Goal: Task Accomplishment & Management: Use online tool/utility

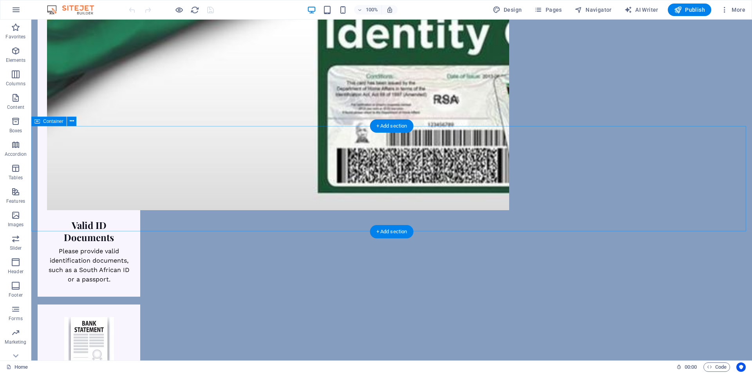
scroll to position [1270, 0]
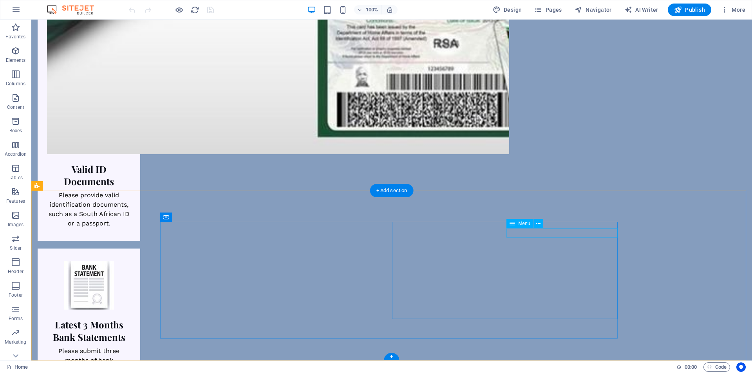
select select "1"
select select
select select "2"
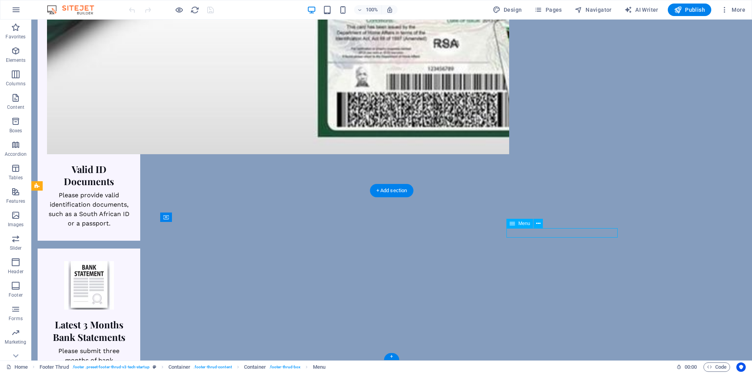
select select
select select "3"
select select
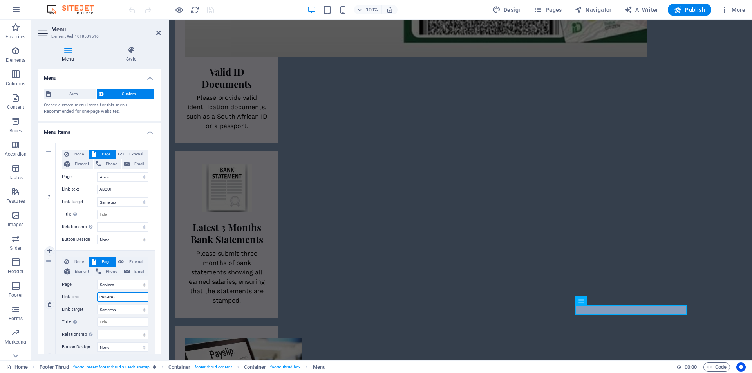
click at [139, 295] on input "PRICING" at bounding box center [122, 297] width 51 height 9
type input "PRICIN"
select select
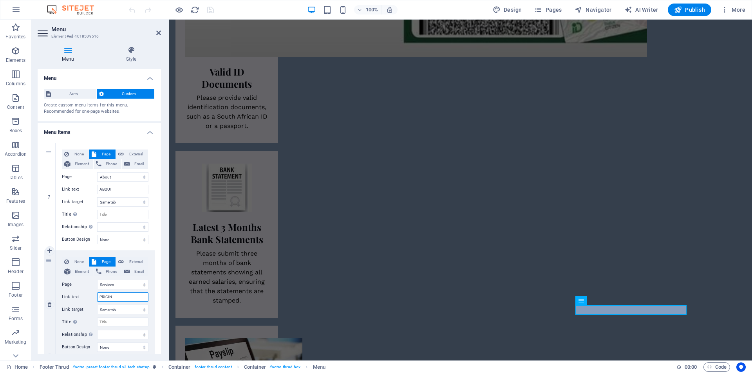
select select
type input "PRIC"
select select
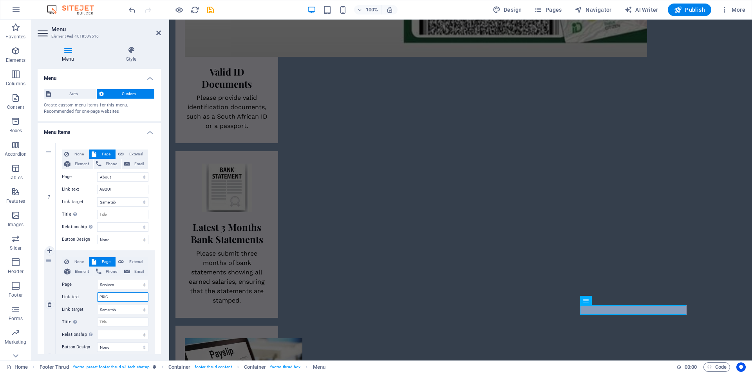
select select
type input "PR"
select select
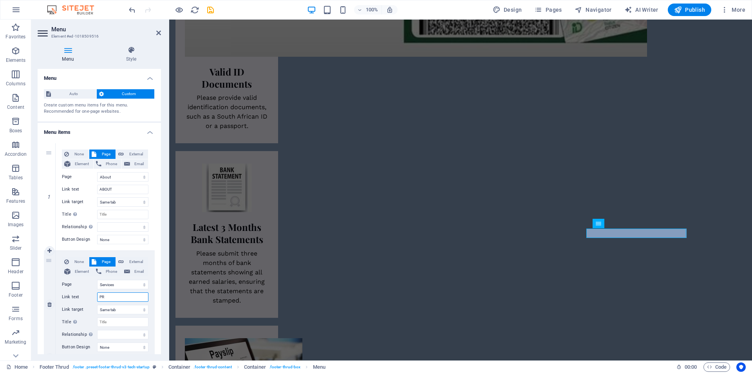
select select
type input "P"
select select
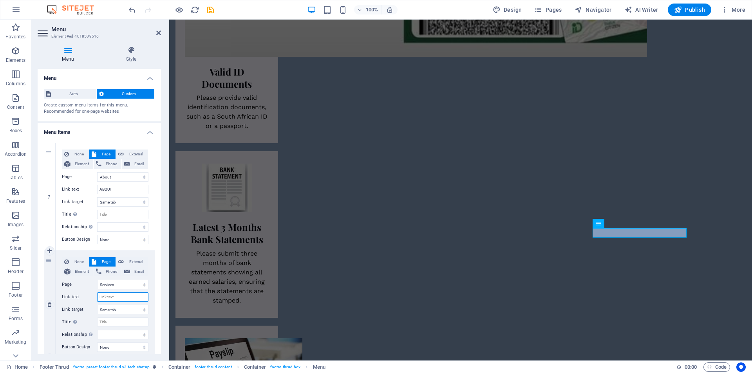
select select
type input "S"
select select
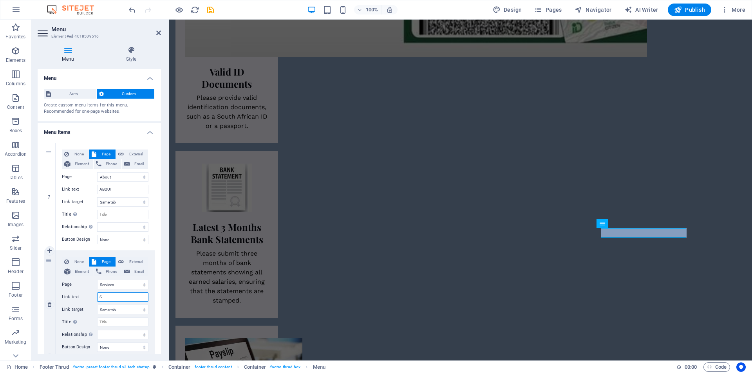
select select
type input "SER"
select select
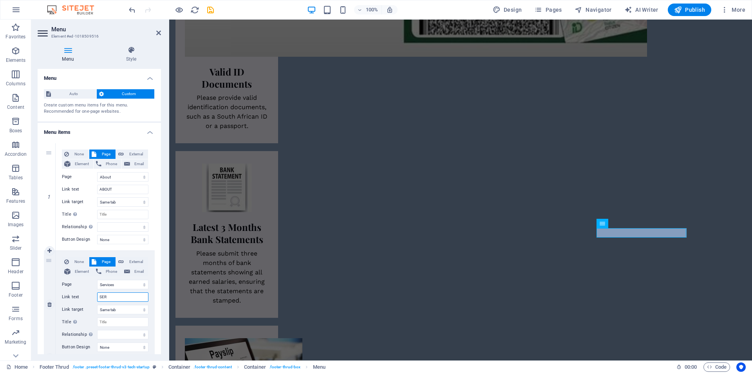
select select
type input "SERVIC"
select select
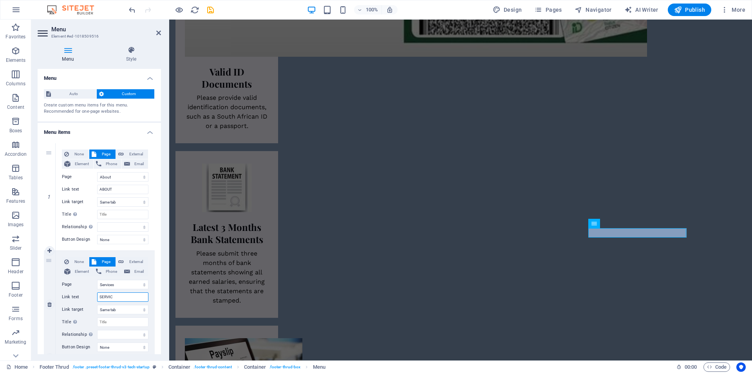
select select
type input "SERVICE"
select select
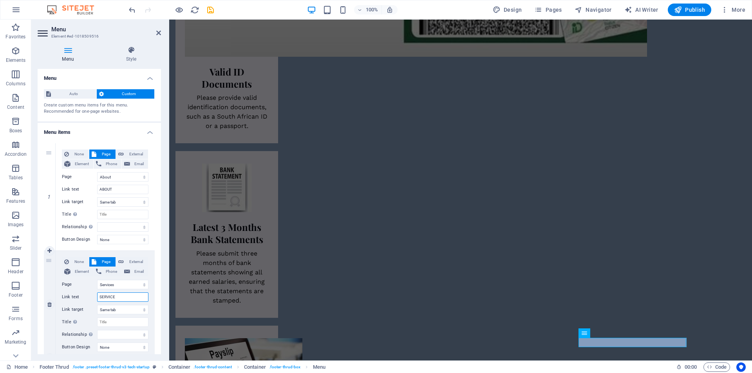
select select
type input "SERVICES"
select select
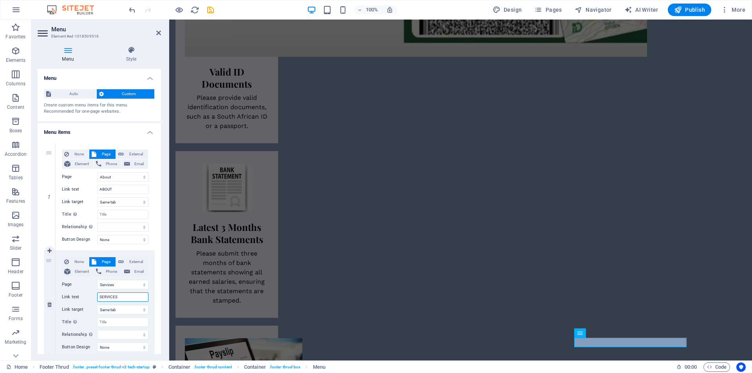
select select
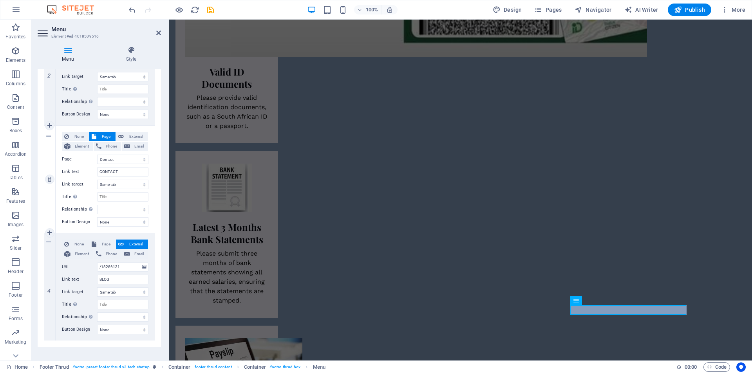
scroll to position [235, 0]
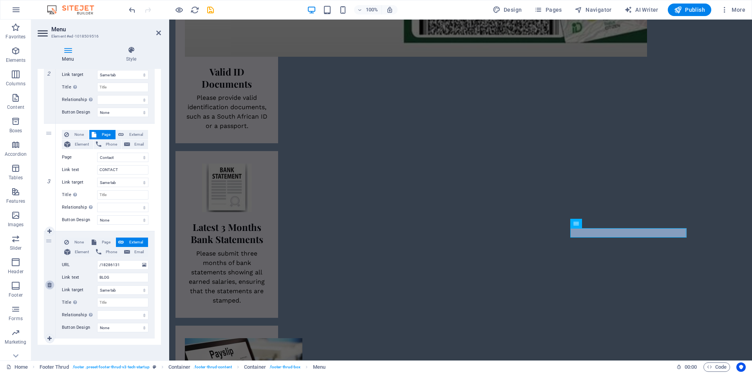
type input "SERVICES"
click at [48, 285] on icon at bounding box center [49, 284] width 4 height 5
select select
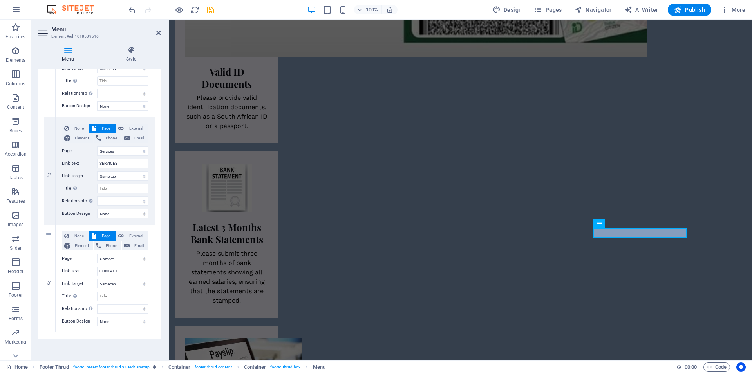
scroll to position [134, 0]
click at [158, 32] on icon at bounding box center [158, 33] width 5 height 6
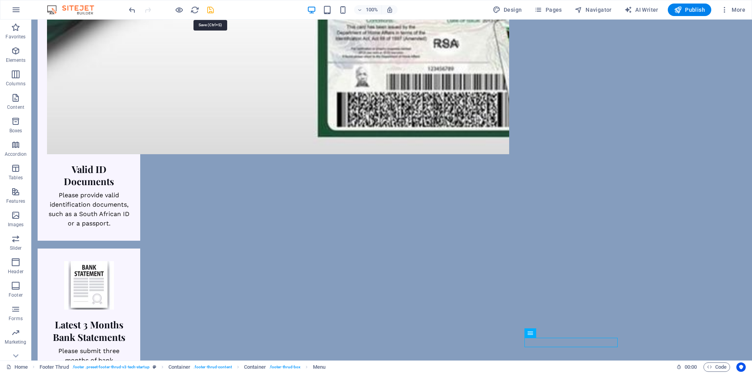
click at [213, 7] on icon "save" at bounding box center [210, 9] width 9 height 9
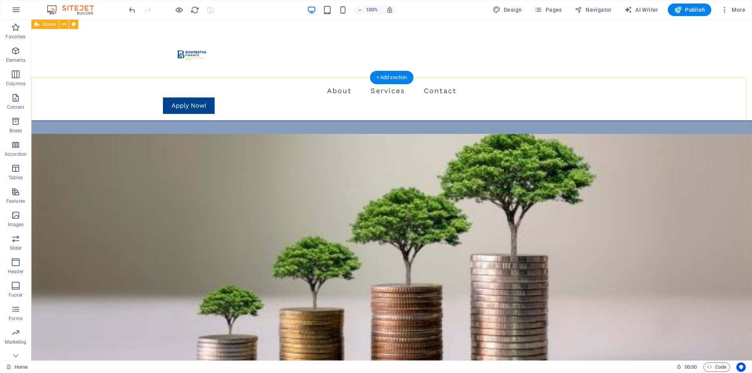
scroll to position [211, 0]
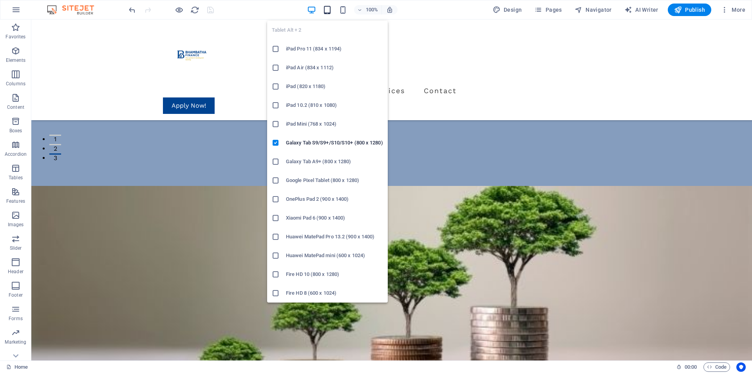
click at [332, 11] on icon "button" at bounding box center [327, 9] width 9 height 9
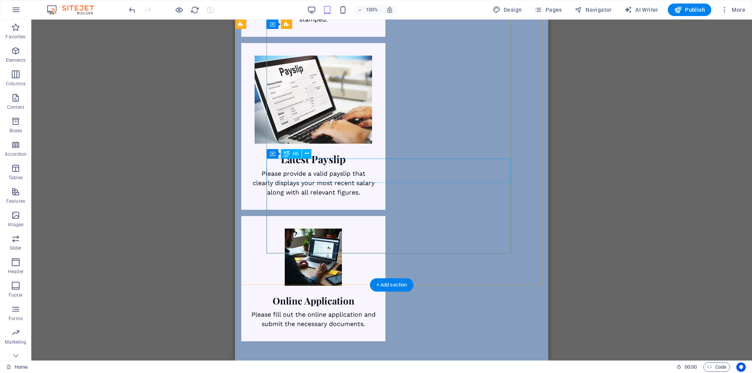
scroll to position [1292, 0]
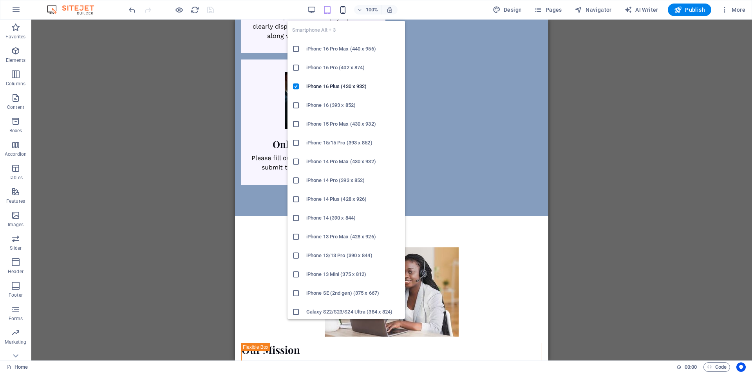
click at [347, 10] on icon "button" at bounding box center [342, 9] width 9 height 9
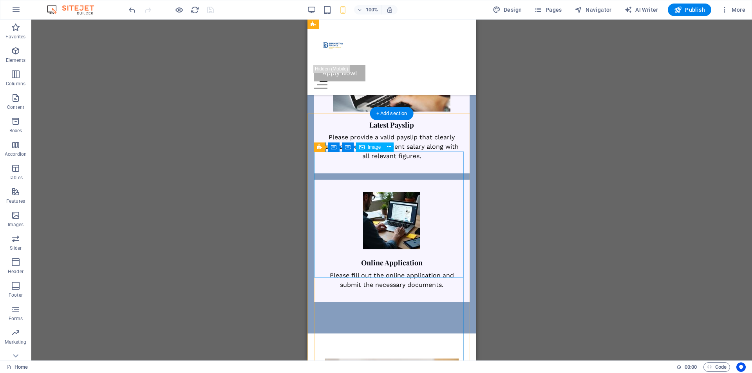
scroll to position [1136, 0]
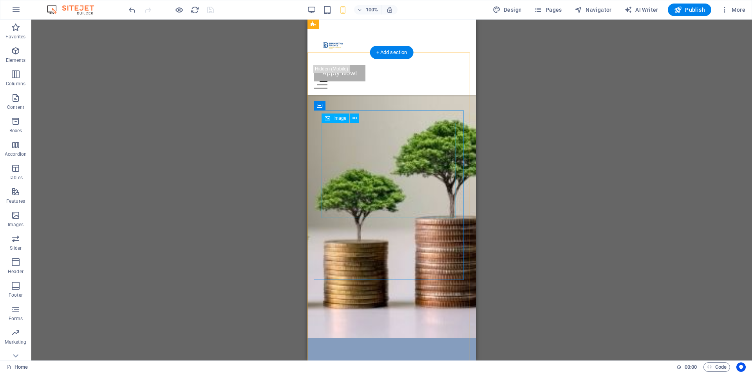
scroll to position [274, 0]
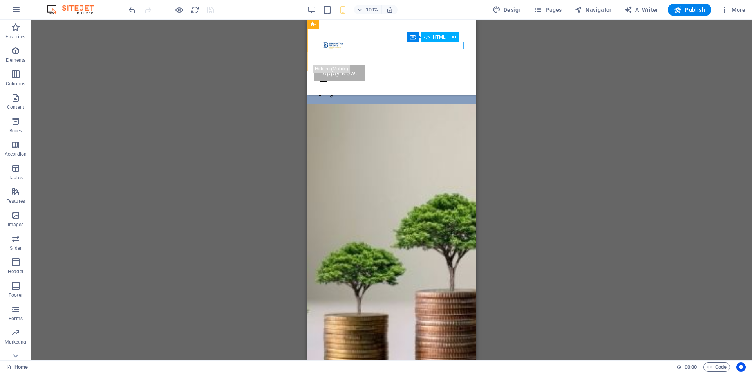
click at [461, 42] on div "Container HTML" at bounding box center [435, 38] width 57 height 10
click at [549, 7] on span "Pages" at bounding box center [547, 10] width 27 height 8
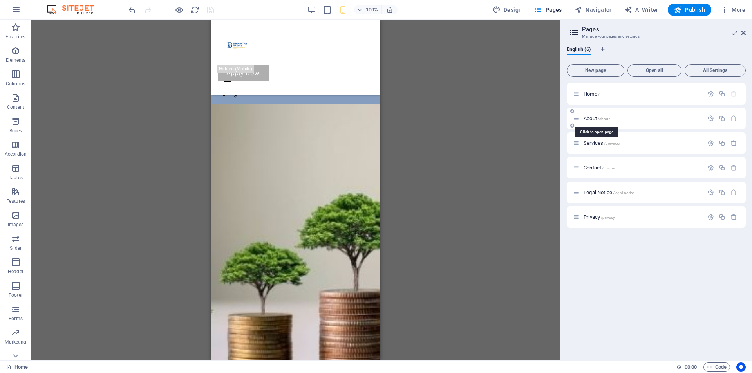
click at [585, 121] on span "About /about" at bounding box center [597, 119] width 26 height 6
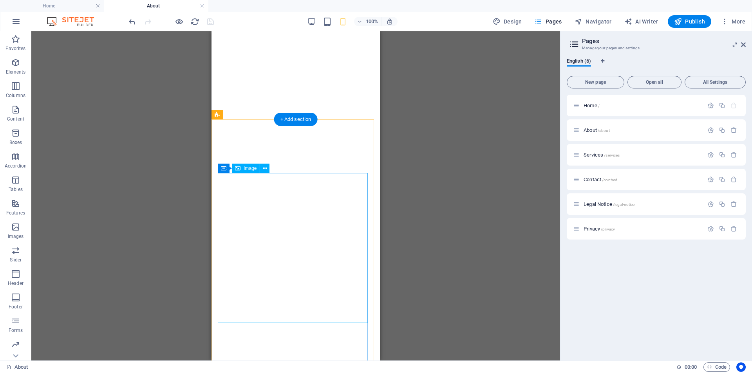
scroll to position [548, 0]
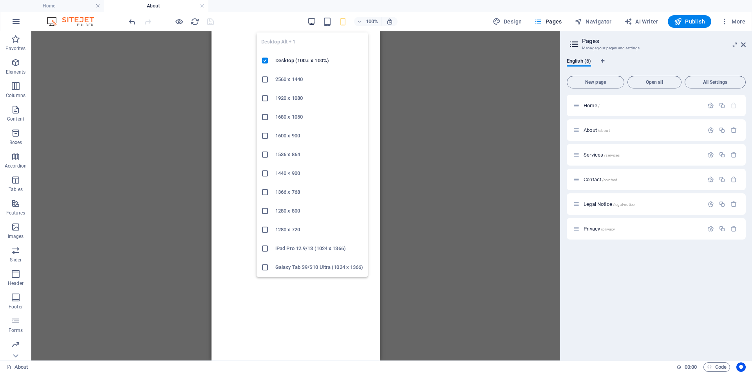
click at [314, 24] on icon "button" at bounding box center [311, 21] width 9 height 9
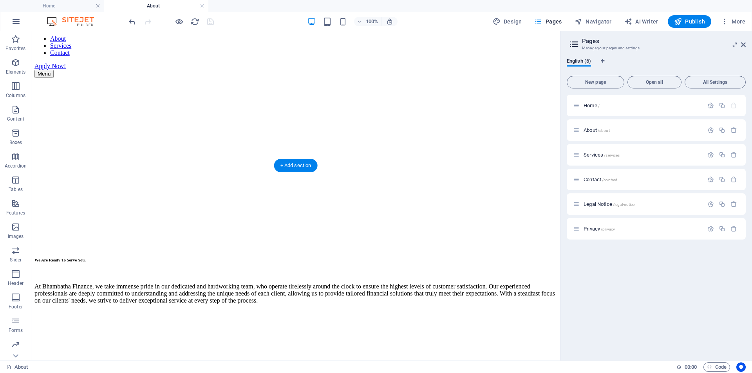
scroll to position [470, 0]
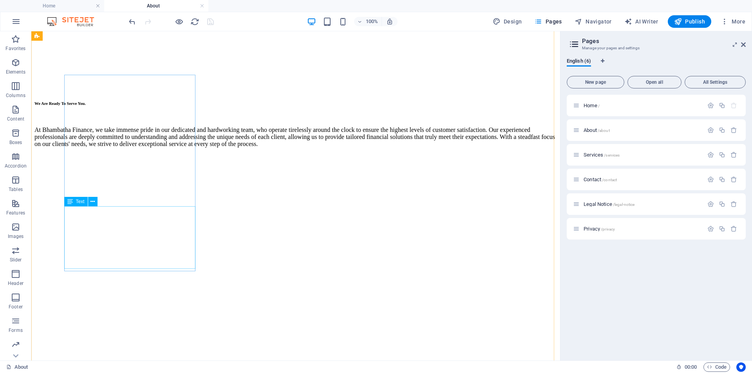
drag, startPoint x: 105, startPoint y: 219, endPoint x: 145, endPoint y: 250, distance: 50.8
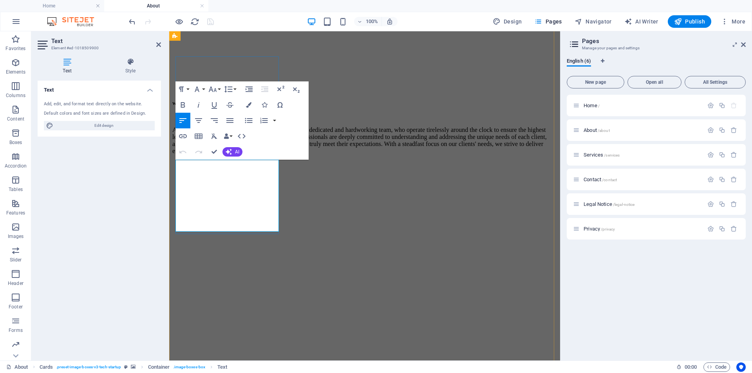
click at [183, 105] on icon "button" at bounding box center [182, 104] width 9 height 9
click at [202, 88] on button "Font Family" at bounding box center [198, 89] width 15 height 16
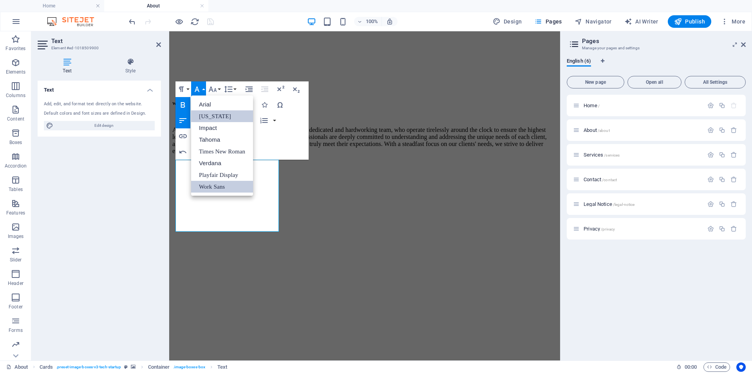
scroll to position [0, 0]
click at [207, 128] on link "Impact" at bounding box center [222, 128] width 62 height 12
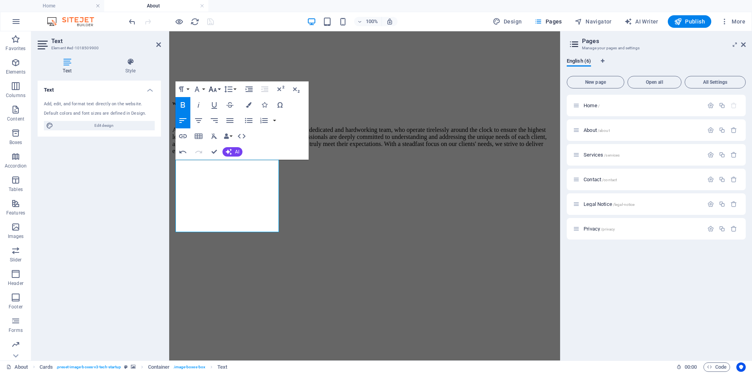
click at [216, 89] on icon "button" at bounding box center [212, 89] width 9 height 9
click at [211, 147] on link "12" at bounding box center [221, 152] width 28 height 12
click at [214, 89] on icon "button" at bounding box center [212, 89] width 9 height 9
click at [218, 162] on link "48" at bounding box center [221, 166] width 28 height 12
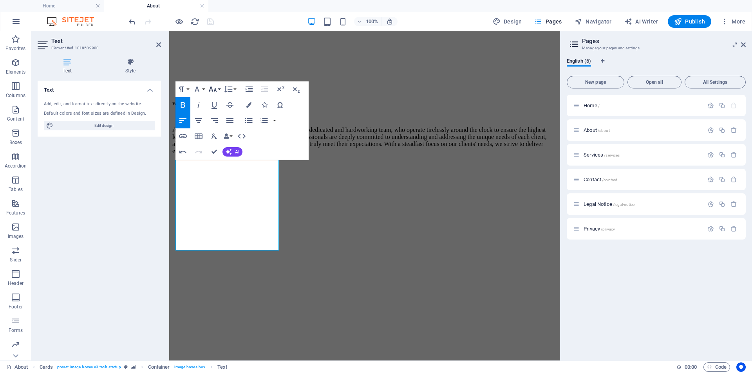
click at [212, 88] on icon "button" at bounding box center [212, 89] width 9 height 9
click at [216, 98] on link "14" at bounding box center [221, 100] width 28 height 12
click at [229, 86] on icon "button" at bounding box center [228, 89] width 9 height 9
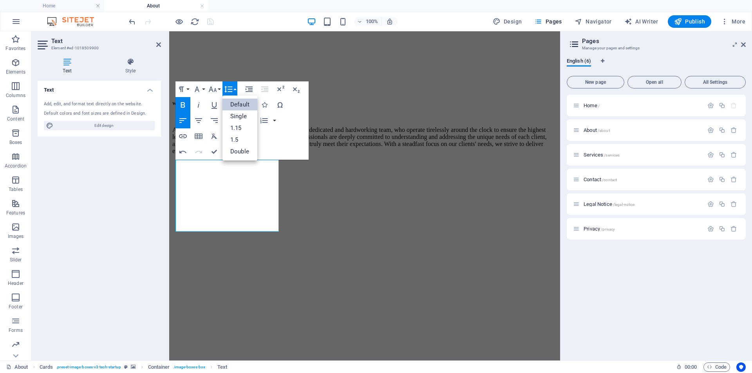
scroll to position [0, 0]
click at [217, 89] on button "Font Size" at bounding box center [214, 89] width 15 height 16
click at [220, 106] on link "8" at bounding box center [221, 105] width 28 height 12
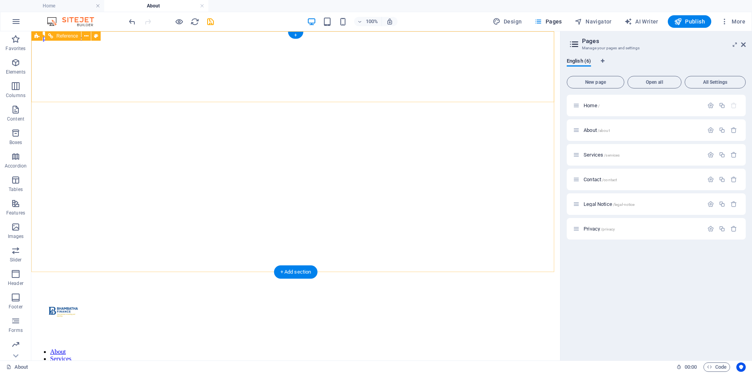
click at [524, 282] on div "About Services Contact Apply Now! Menu" at bounding box center [295, 336] width 522 height 109
drag, startPoint x: 524, startPoint y: 63, endPoint x: 386, endPoint y: 63, distance: 137.5
click at [524, 282] on div "About Services Contact Apply Now! Menu" at bounding box center [295, 336] width 522 height 109
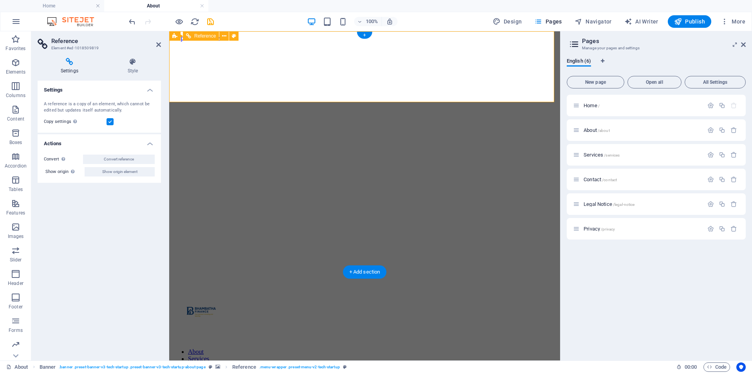
click at [511, 373] on div "Apply Now!" at bounding box center [364, 379] width 385 height 7
drag, startPoint x: 431, startPoint y: 87, endPoint x: 199, endPoint y: 46, distance: 235.4
click at [423, 282] on div "About Services Contact Apply Now! Menu" at bounding box center [364, 336] width 385 height 109
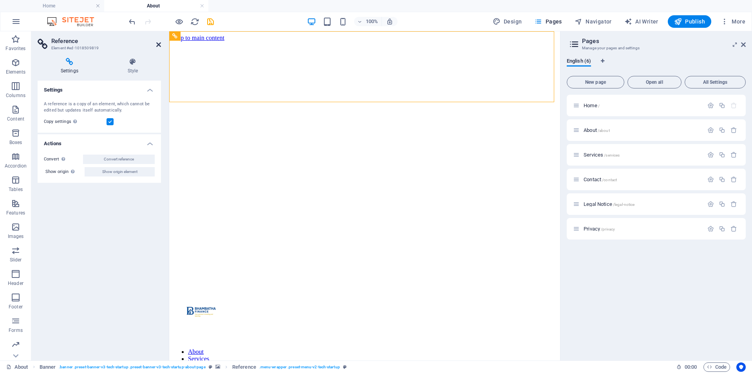
click at [159, 45] on icon at bounding box center [158, 45] width 5 height 6
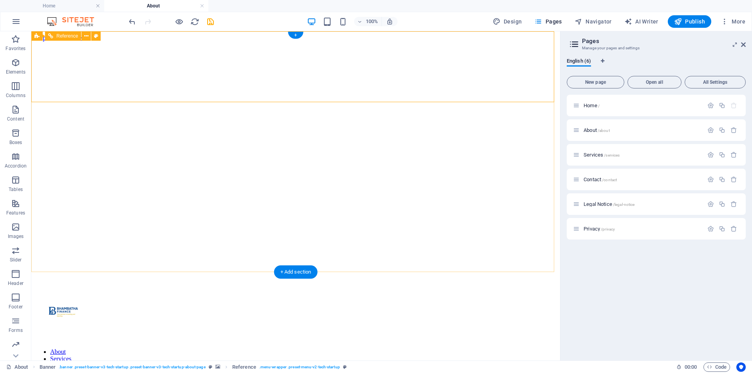
click at [493, 373] on div "Apply Now!" at bounding box center [295, 379] width 522 height 7
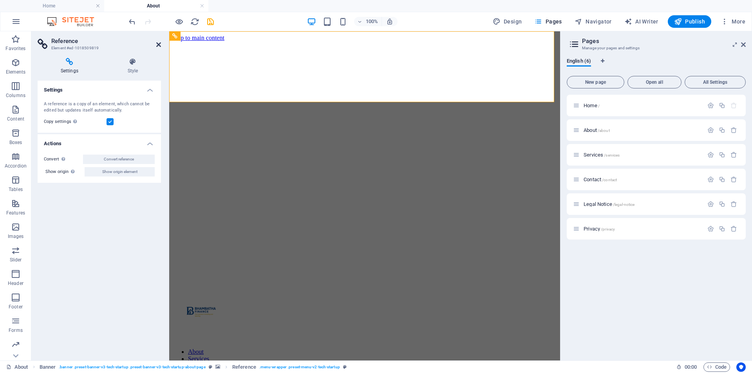
click at [159, 47] on icon at bounding box center [158, 45] width 5 height 6
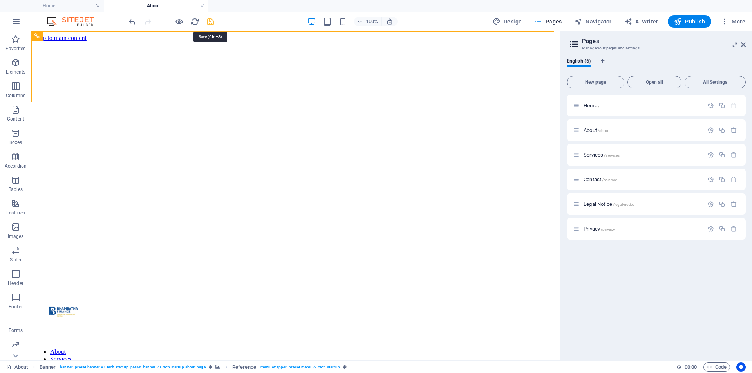
click at [207, 22] on icon "save" at bounding box center [210, 21] width 9 height 9
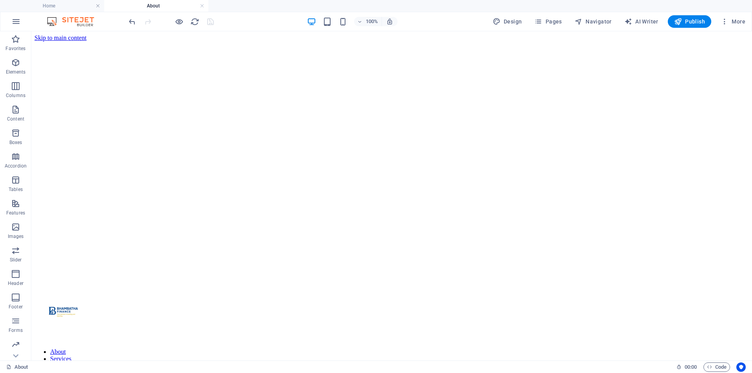
click at [327, 28] on div "100% Design Pages Navigator AI Writer Publish More" at bounding box center [375, 21] width 751 height 19
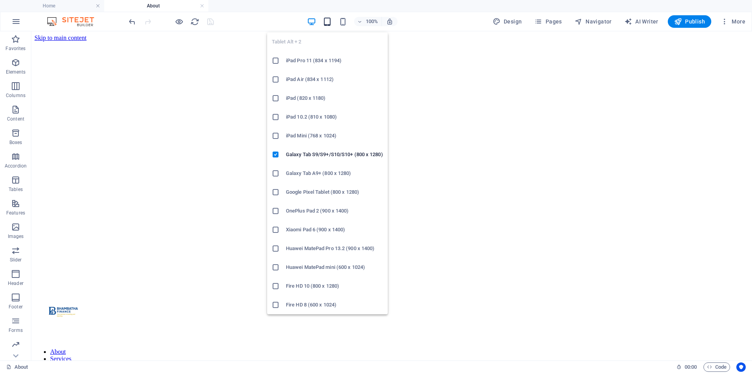
click at [325, 20] on icon "button" at bounding box center [327, 21] width 9 height 9
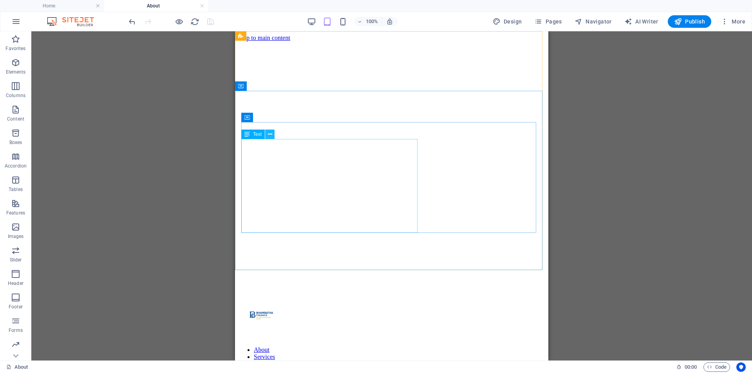
click at [271, 136] on icon at bounding box center [270, 134] width 4 height 8
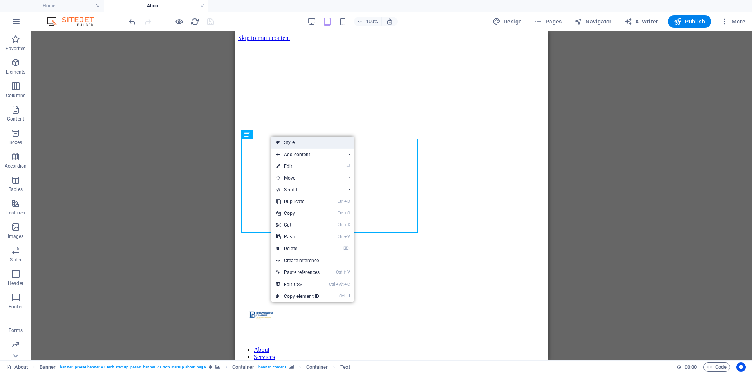
click at [302, 140] on link "Style" at bounding box center [312, 143] width 82 height 12
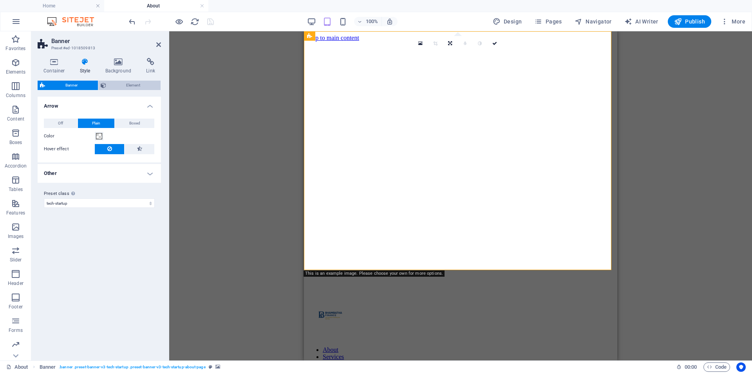
click at [119, 85] on span "Element" at bounding box center [133, 85] width 50 height 9
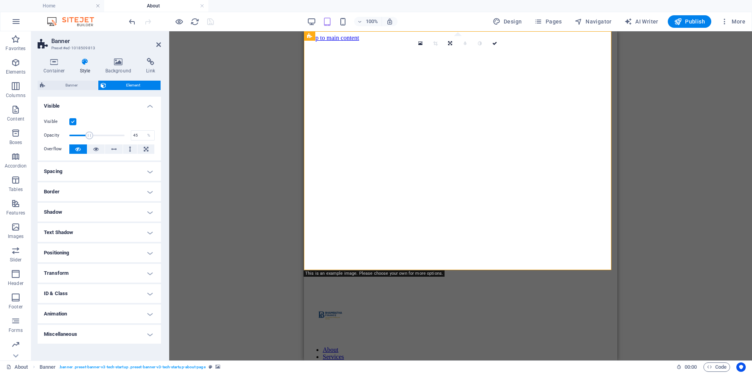
drag, startPoint x: 125, startPoint y: 135, endPoint x: 94, endPoint y: 137, distance: 30.2
click at [93, 137] on span at bounding box center [89, 136] width 8 height 8
type input "100"
drag, startPoint x: 95, startPoint y: 137, endPoint x: 125, endPoint y: 138, distance: 30.6
click at [125, 138] on span at bounding box center [123, 136] width 8 height 8
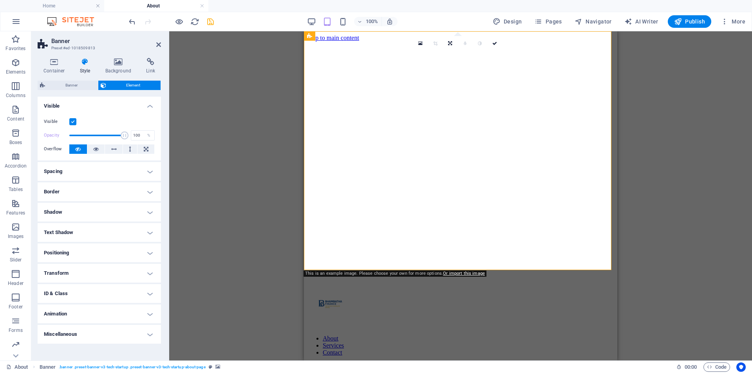
click at [149, 171] on h4 "Spacing" at bounding box center [99, 171] width 123 height 19
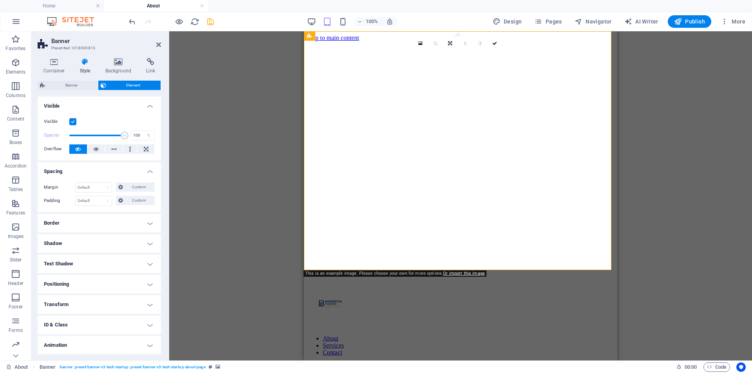
click at [147, 259] on h4 "Text Shadow" at bounding box center [99, 264] width 123 height 19
click at [100, 278] on span "None" at bounding box center [98, 279] width 9 height 9
drag, startPoint x: 68, startPoint y: 277, endPoint x: 113, endPoint y: 283, distance: 45.5
click at [72, 277] on button "Default" at bounding box center [62, 279] width 37 height 9
click at [133, 278] on span "Outside" at bounding box center [134, 279] width 13 height 9
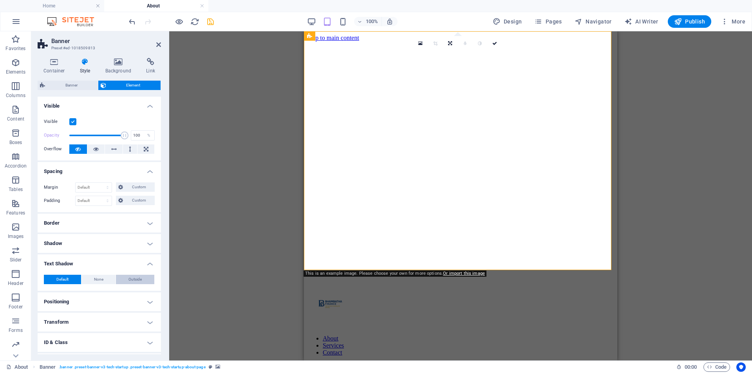
type input "2"
type input "4"
click at [61, 277] on span "Default" at bounding box center [62, 279] width 12 height 9
click at [114, 148] on icon at bounding box center [113, 149] width 5 height 9
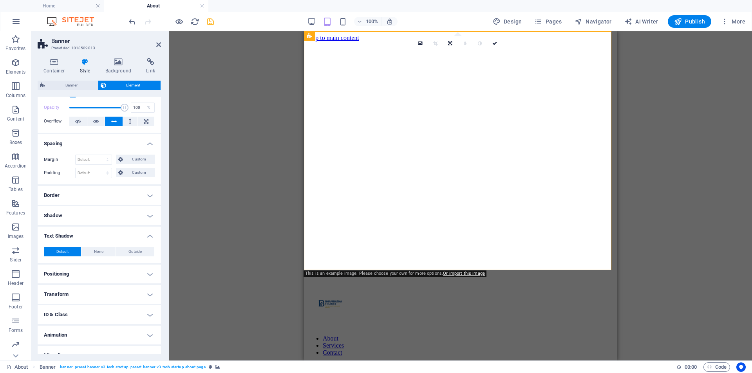
scroll to position [38, 0]
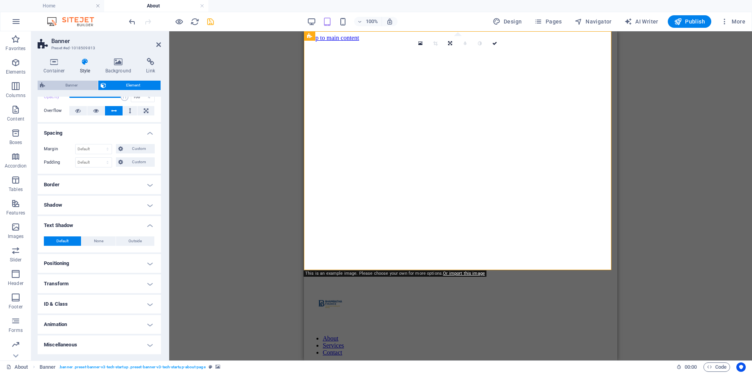
click at [74, 81] on span "Banner" at bounding box center [71, 85] width 48 height 9
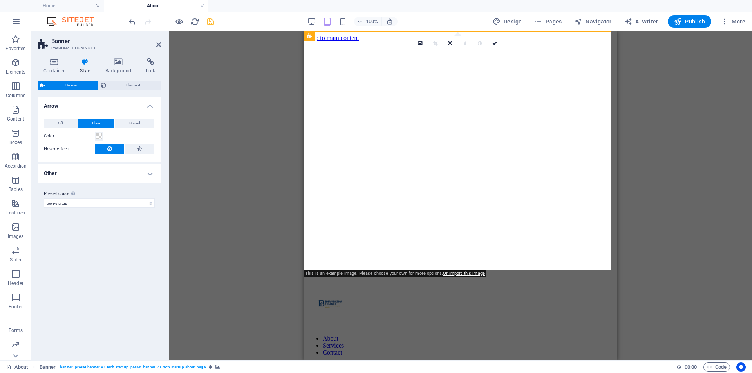
click at [147, 171] on h4 "Other" at bounding box center [99, 173] width 123 height 19
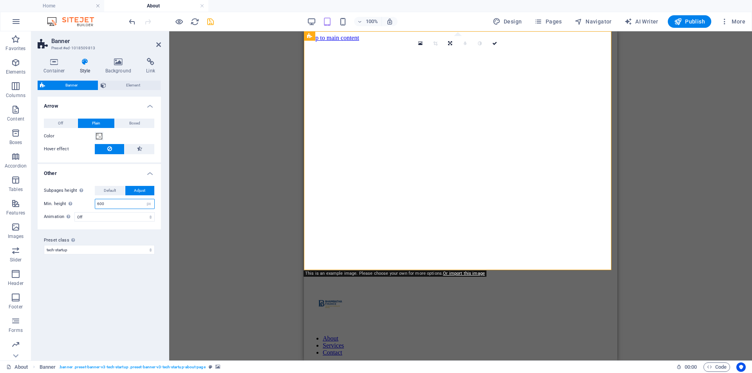
click at [130, 200] on input "600" at bounding box center [124, 203] width 59 height 9
click at [157, 45] on icon at bounding box center [158, 45] width 5 height 6
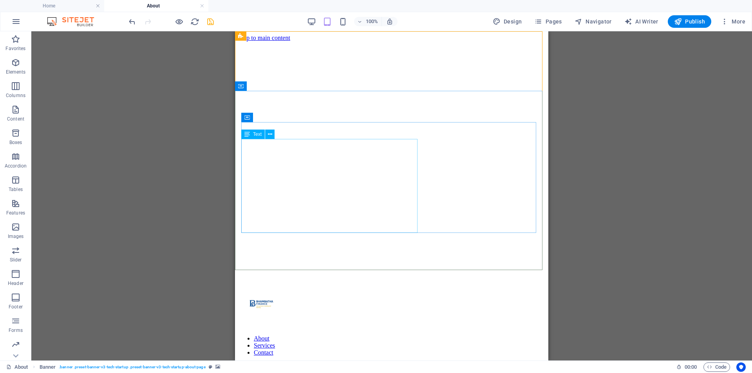
click at [253, 134] on div "Text" at bounding box center [252, 134] width 23 height 9
drag, startPoint x: 273, startPoint y: 163, endPoint x: 508, endPoint y: 194, distance: 237.5
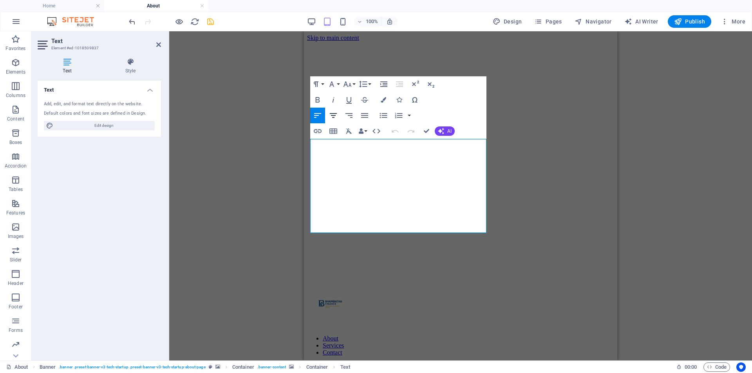
click at [333, 115] on icon "button" at bounding box center [333, 115] width 9 height 9
click at [317, 117] on icon "button" at bounding box center [317, 115] width 9 height 9
click at [363, 84] on icon "button" at bounding box center [362, 84] width 9 height 9
click at [366, 118] on link "1.15" at bounding box center [374, 123] width 35 height 12
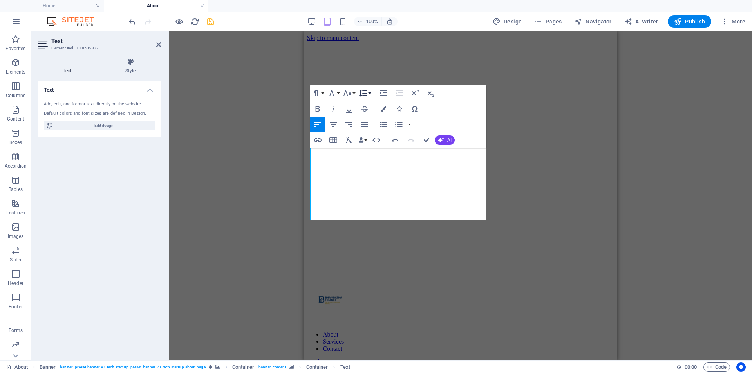
click at [364, 93] on icon "button" at bounding box center [363, 93] width 8 height 7
click at [369, 140] on link "1.5" at bounding box center [374, 144] width 35 height 12
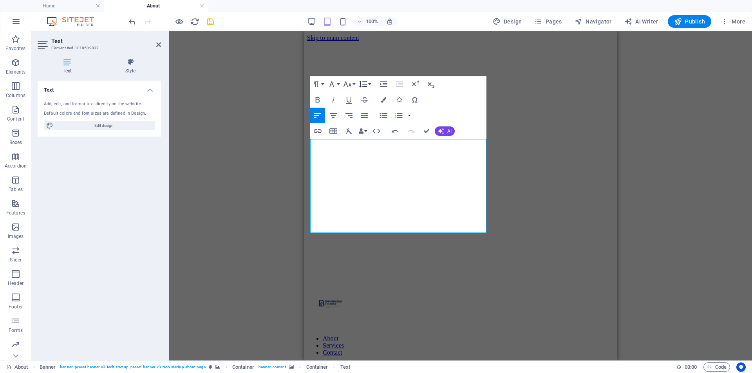
click at [361, 81] on icon "button" at bounding box center [362, 84] width 9 height 9
click at [366, 146] on link "Double" at bounding box center [374, 147] width 35 height 12
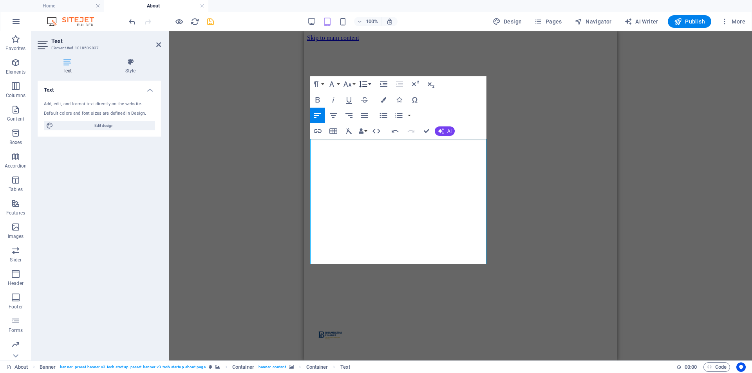
click at [364, 83] on icon "button" at bounding box center [362, 84] width 9 height 9
click at [362, 100] on link "Default" at bounding box center [374, 100] width 35 height 12
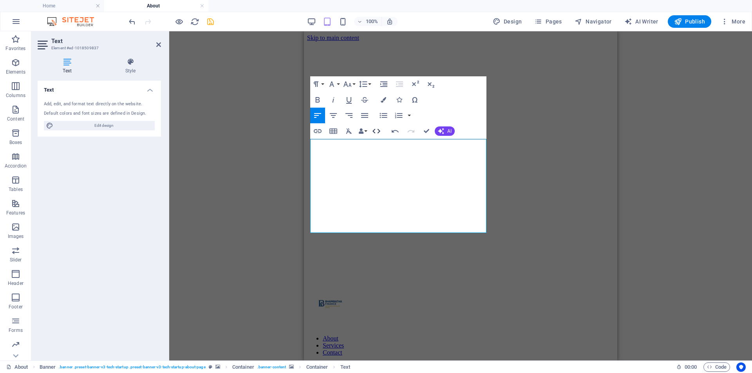
click at [373, 132] on icon "button" at bounding box center [376, 131] width 9 height 9
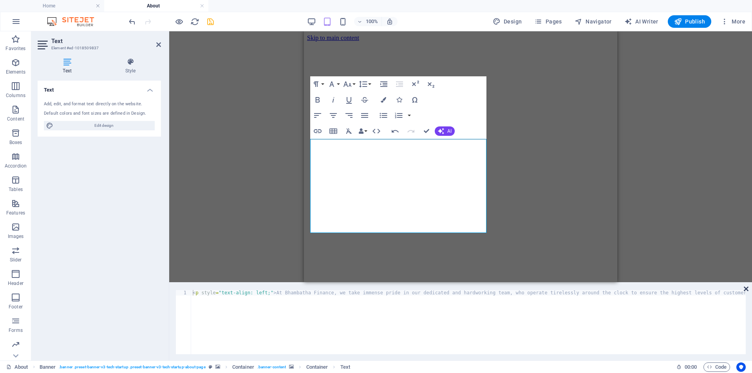
click at [745, 286] on icon at bounding box center [746, 289] width 5 height 6
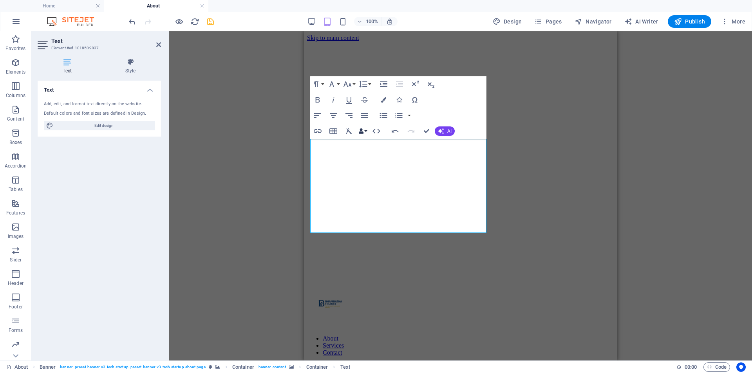
click at [363, 132] on icon "button" at bounding box center [360, 130] width 5 height 5
click at [411, 81] on icon "button" at bounding box center [414, 84] width 9 height 9
click at [428, 85] on icon "button" at bounding box center [430, 84] width 9 height 9
click at [418, 83] on icon "button" at bounding box center [415, 83] width 7 height 5
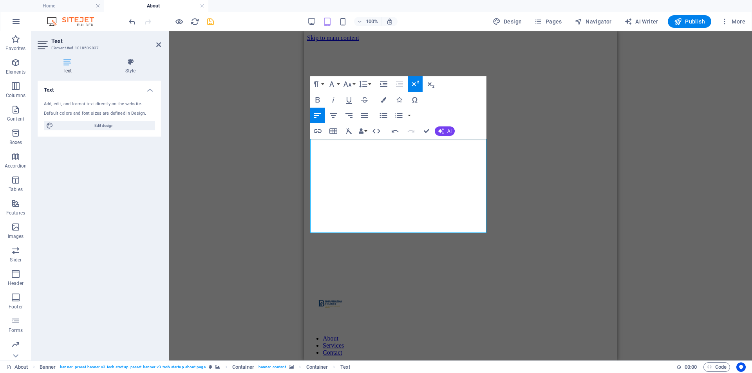
click at [446, 94] on div "Paragraph Format Normal Heading 1 Heading 2 Heading 3 Heading 4 Heading 5 Headi…" at bounding box center [398, 107] width 176 height 63
click at [321, 117] on icon "button" at bounding box center [317, 115] width 9 height 9
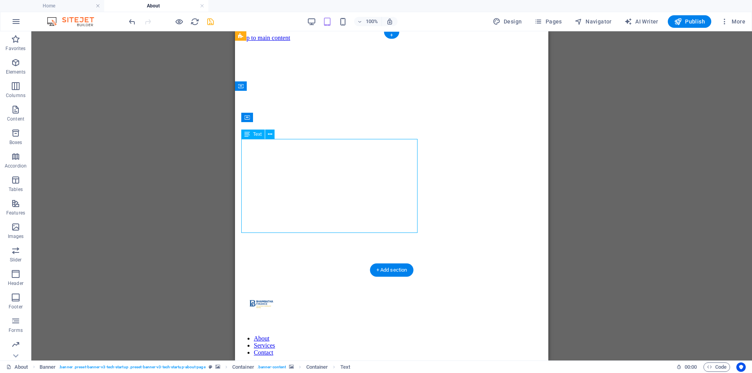
drag, startPoint x: 416, startPoint y: 214, endPoint x: 328, endPoint y: 216, distance: 87.8
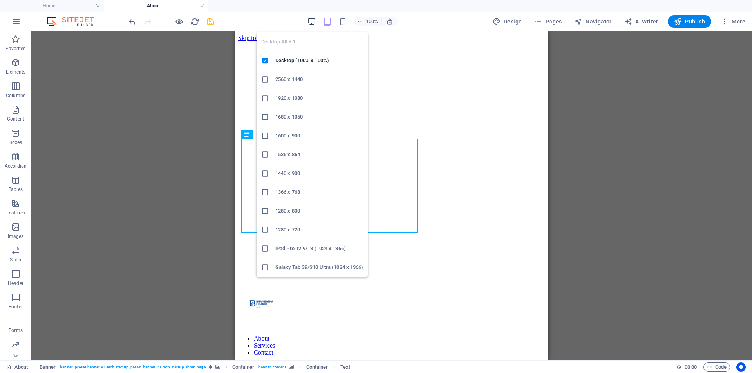
click at [308, 21] on span "button" at bounding box center [311, 21] width 9 height 9
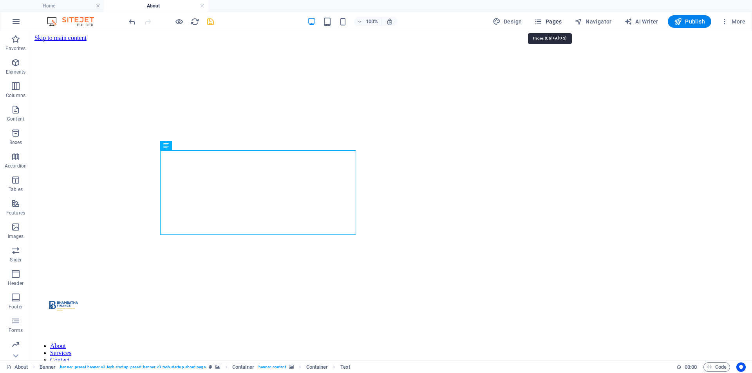
click at [546, 16] on button "Pages" at bounding box center [548, 21] width 34 height 13
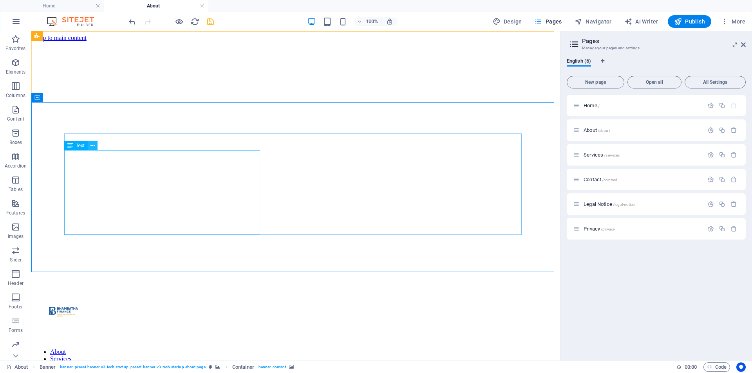
click at [91, 146] on icon at bounding box center [92, 146] width 4 height 8
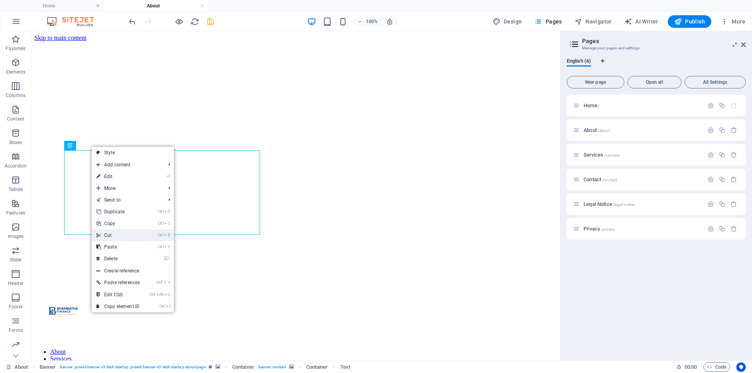
click at [108, 233] on link "Ctrl X Cut" at bounding box center [118, 236] width 53 height 12
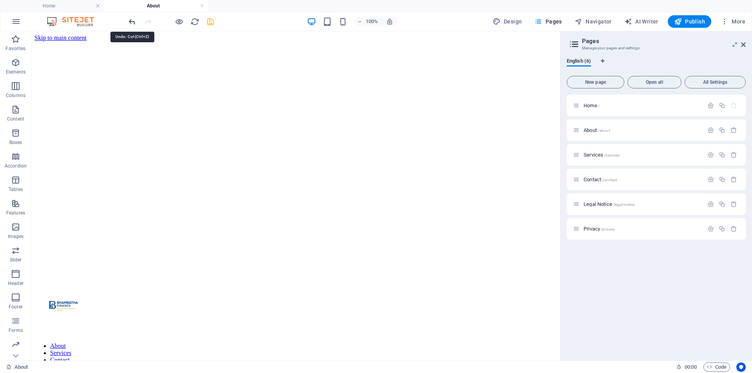
click at [131, 20] on icon "undo" at bounding box center [132, 21] width 9 height 9
click at [94, 145] on icon at bounding box center [92, 146] width 4 height 8
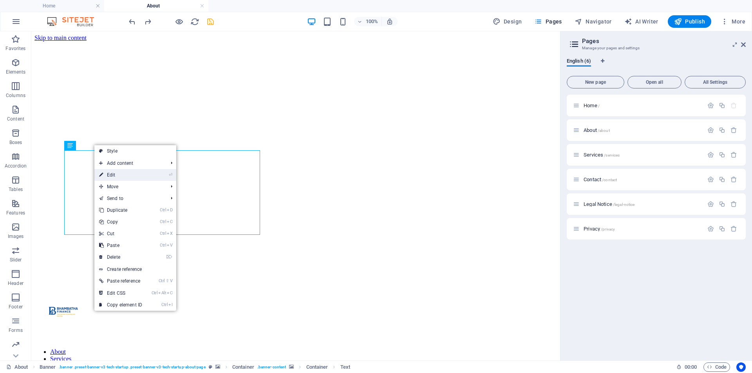
click at [164, 173] on li "⏎ Edit" at bounding box center [135, 175] width 82 height 12
click at [168, 174] on li "⏎ Edit" at bounding box center [135, 175] width 82 height 12
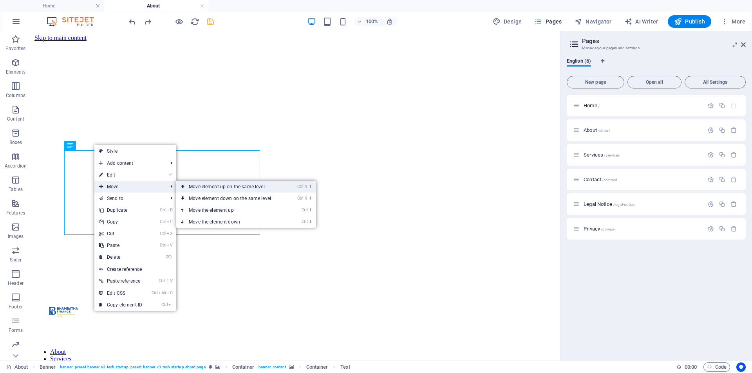
click at [183, 184] on icon at bounding box center [183, 187] width 4 height 12
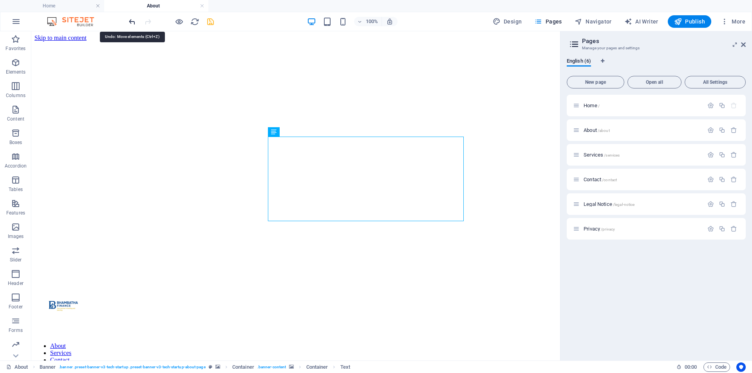
click at [133, 22] on icon "undo" at bounding box center [132, 21] width 9 height 9
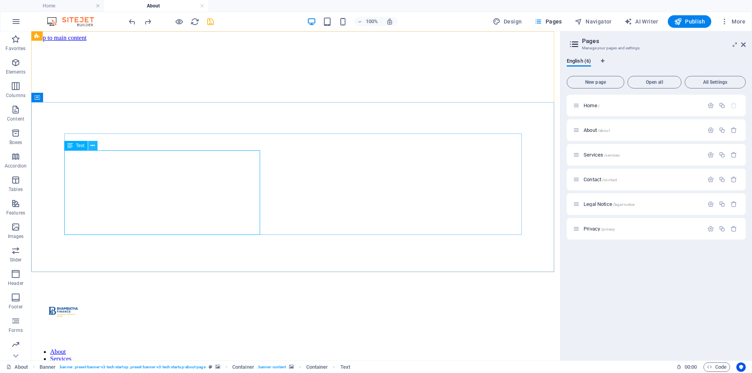
click at [92, 145] on icon at bounding box center [92, 146] width 4 height 8
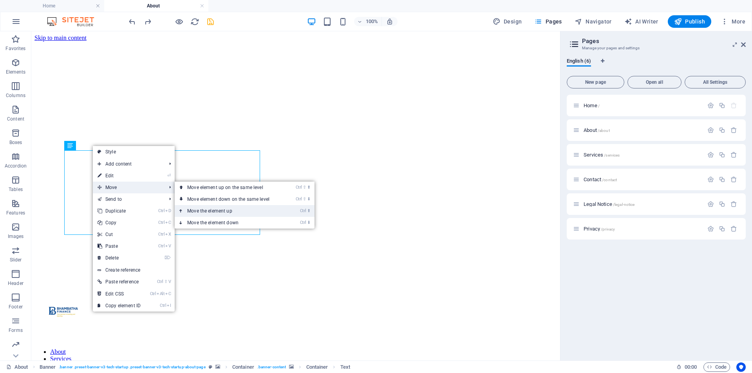
drag, startPoint x: 183, startPoint y: 208, endPoint x: 150, endPoint y: 177, distance: 44.6
click at [183, 208] on icon at bounding box center [181, 211] width 4 height 12
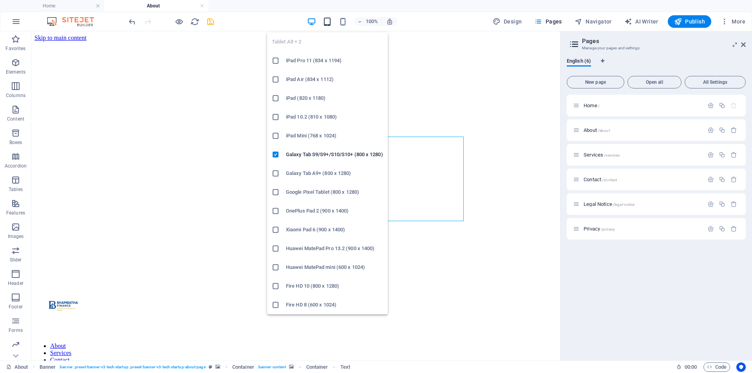
click at [331, 21] on icon "button" at bounding box center [327, 21] width 9 height 9
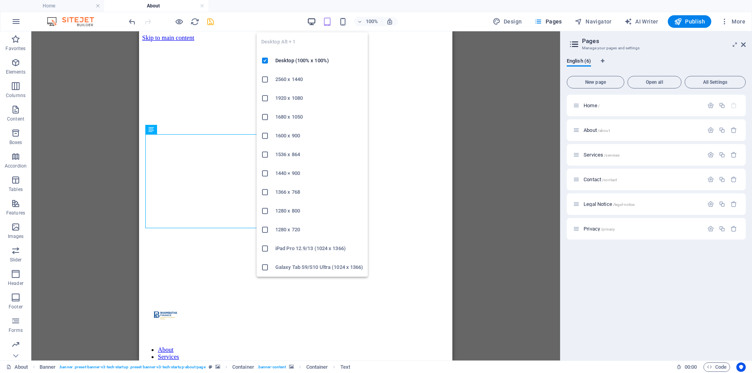
click at [313, 22] on icon "button" at bounding box center [311, 21] width 9 height 9
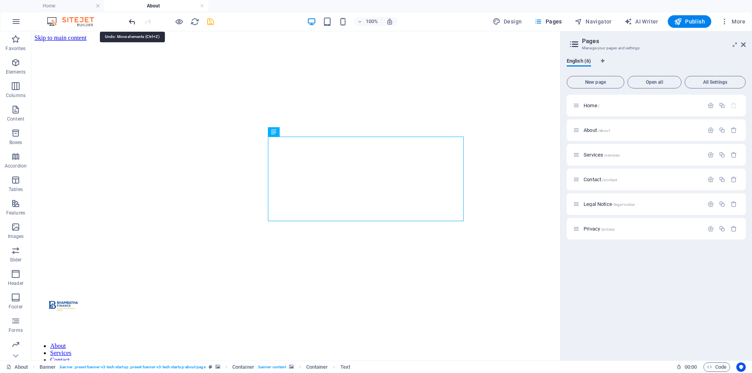
click at [128, 19] on icon "undo" at bounding box center [132, 21] width 9 height 9
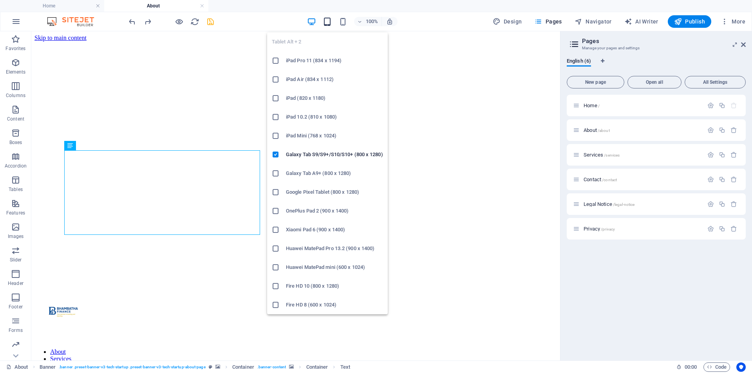
click at [330, 22] on icon "button" at bounding box center [327, 21] width 9 height 9
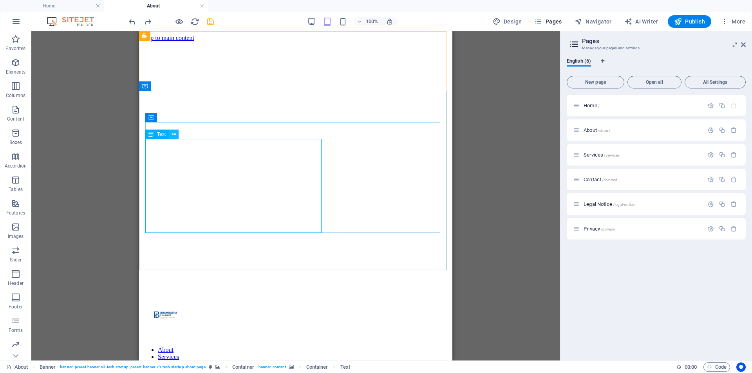
click at [174, 135] on icon at bounding box center [174, 134] width 4 height 8
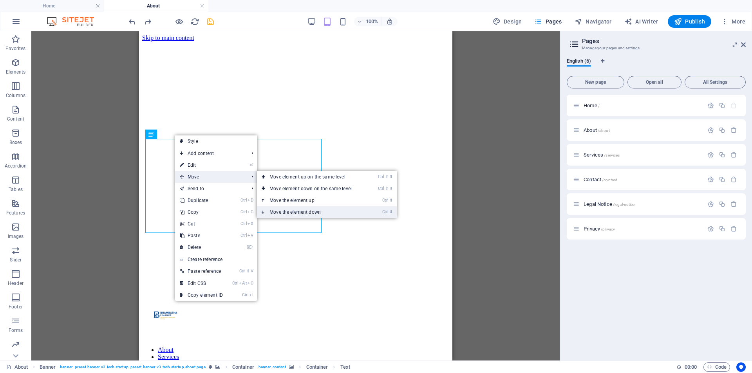
click at [273, 209] on link "Ctrl ⬇ Move the element down" at bounding box center [312, 212] width 110 height 12
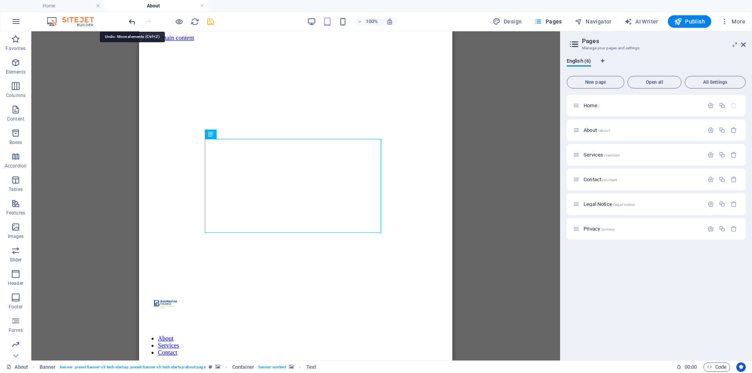
click at [129, 19] on icon "undo" at bounding box center [132, 21] width 9 height 9
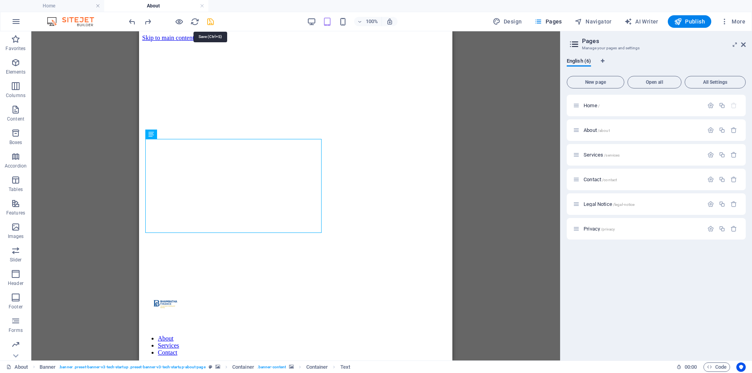
click at [211, 23] on icon "save" at bounding box center [210, 21] width 9 height 9
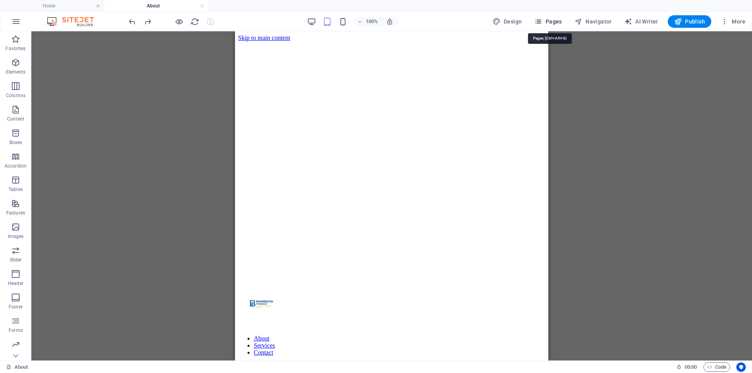
click at [562, 17] on button "Pages" at bounding box center [548, 21] width 34 height 13
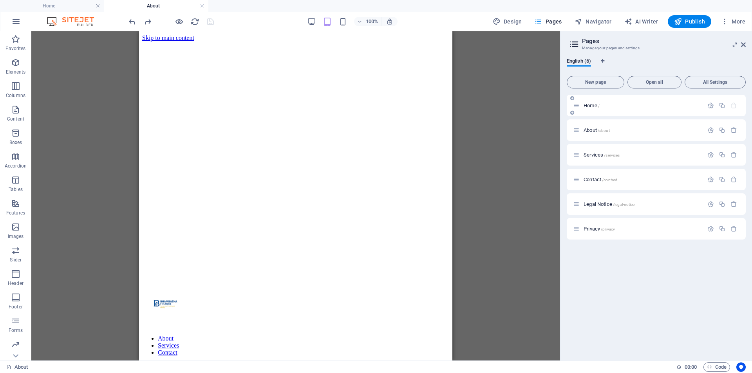
click at [587, 101] on div "Home /" at bounding box center [638, 105] width 130 height 9
click at [587, 104] on span "Home /" at bounding box center [592, 106] width 16 height 6
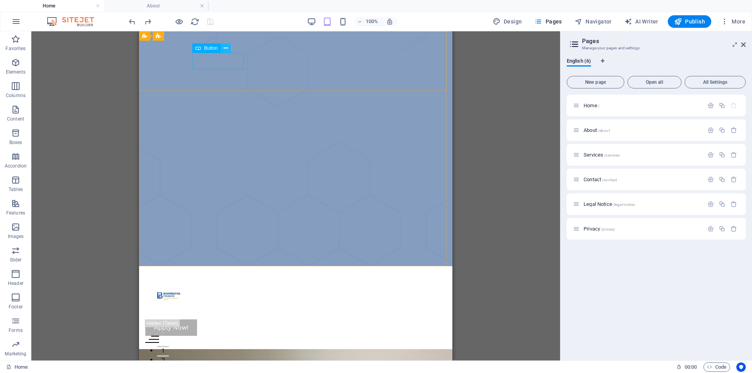
click at [227, 49] on icon at bounding box center [226, 48] width 4 height 8
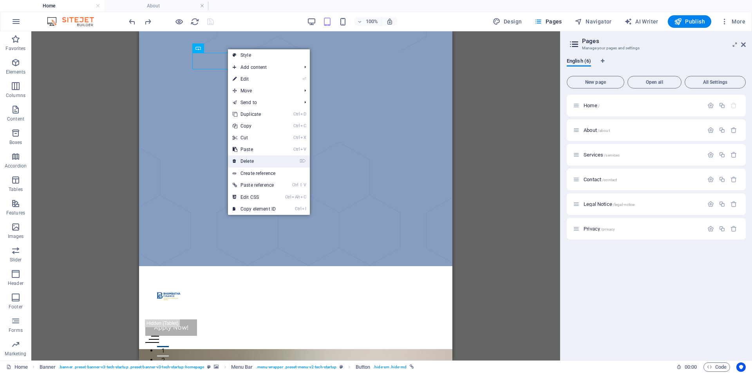
click at [265, 160] on link "⌦ Delete" at bounding box center [254, 161] width 52 height 12
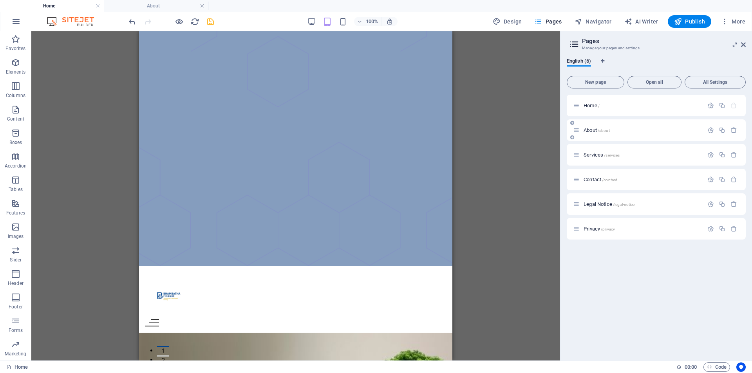
click at [590, 131] on span "About /about" at bounding box center [597, 130] width 26 height 6
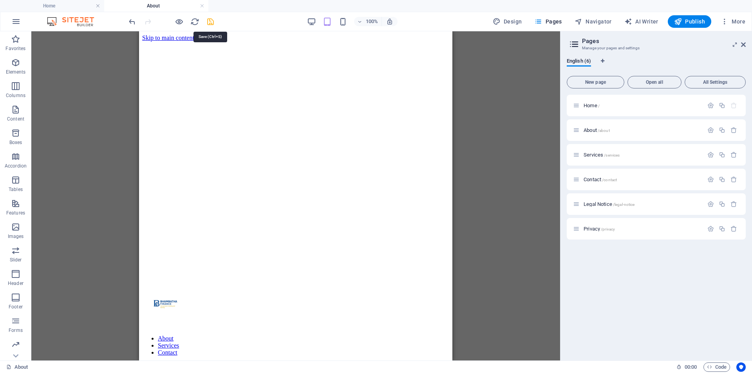
drag, startPoint x: 210, startPoint y: 20, endPoint x: 37, endPoint y: 19, distance: 172.7
click at [210, 20] on icon "save" at bounding box center [210, 21] width 9 height 9
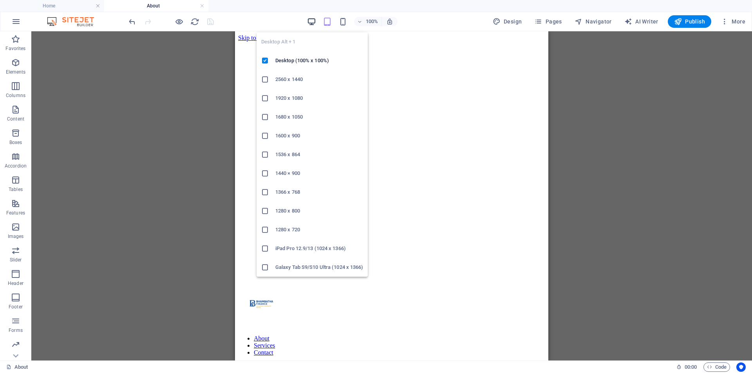
click at [311, 18] on icon "button" at bounding box center [311, 21] width 9 height 9
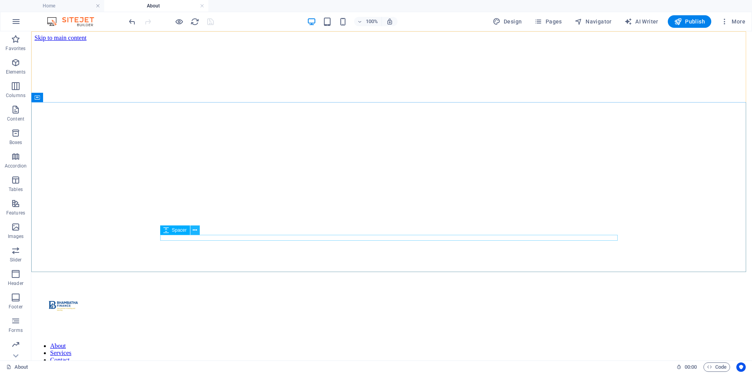
click at [193, 230] on icon at bounding box center [195, 230] width 4 height 8
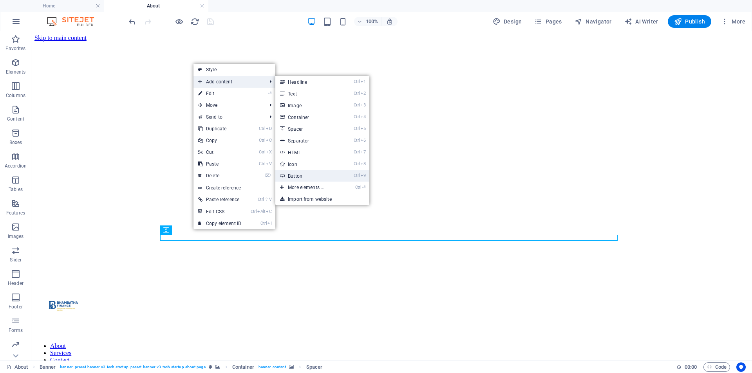
click at [305, 174] on link "Ctrl 9 Button" at bounding box center [307, 176] width 65 height 12
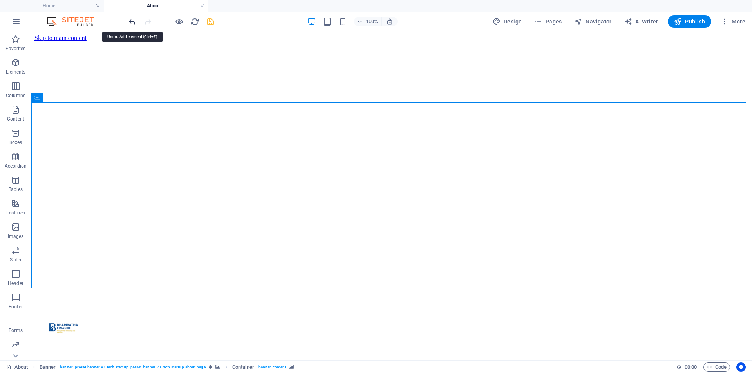
click at [130, 20] on icon "undo" at bounding box center [132, 21] width 9 height 9
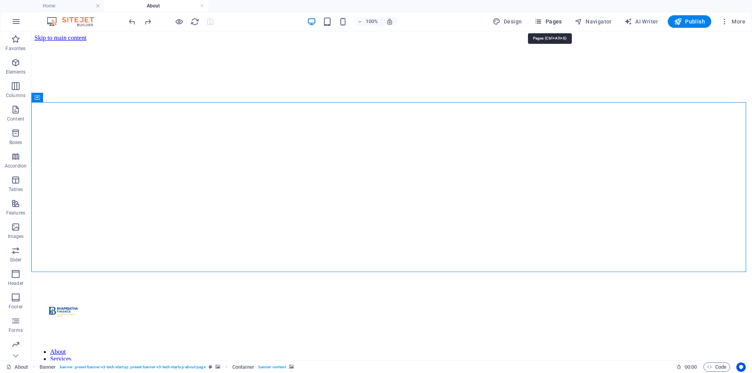
click at [546, 18] on span "Pages" at bounding box center [547, 22] width 27 height 8
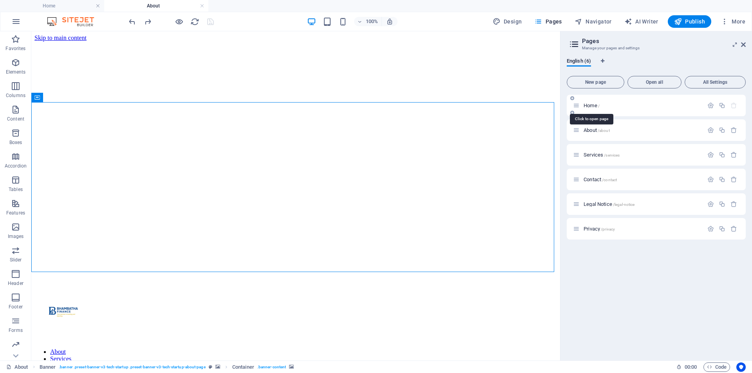
click at [592, 106] on span "Home /" at bounding box center [592, 106] width 16 height 6
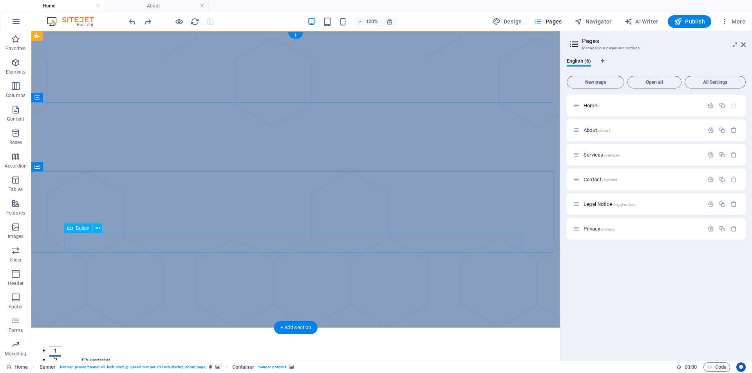
select select "px"
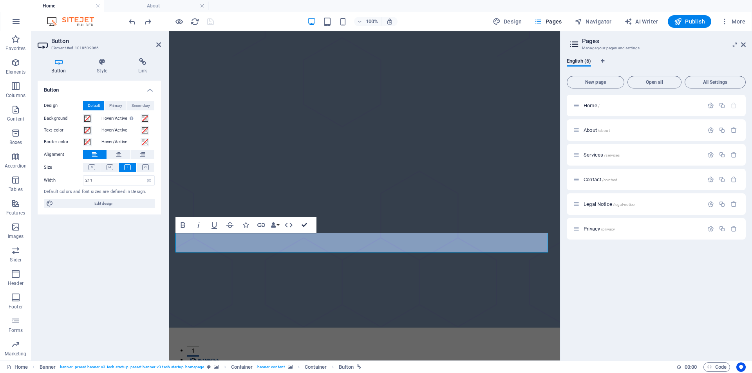
drag, startPoint x: 304, startPoint y: 223, endPoint x: 273, endPoint y: 193, distance: 43.2
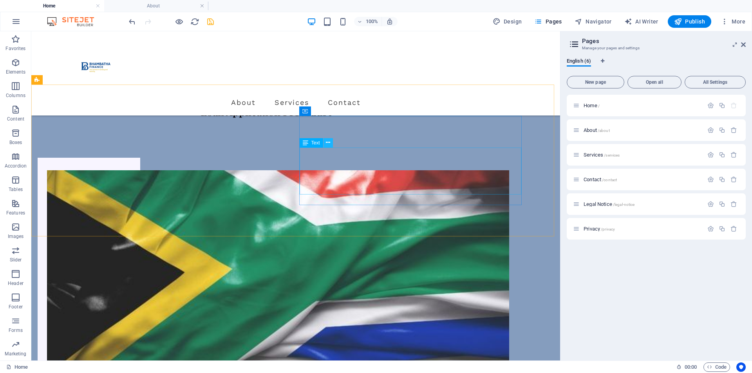
scroll to position [548, 0]
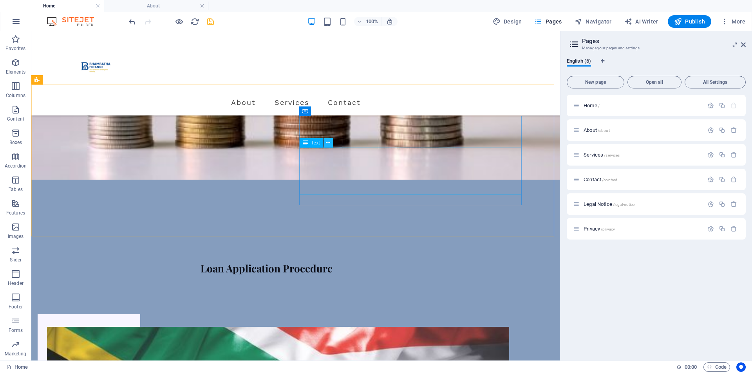
click at [329, 143] on icon at bounding box center [328, 143] width 4 height 8
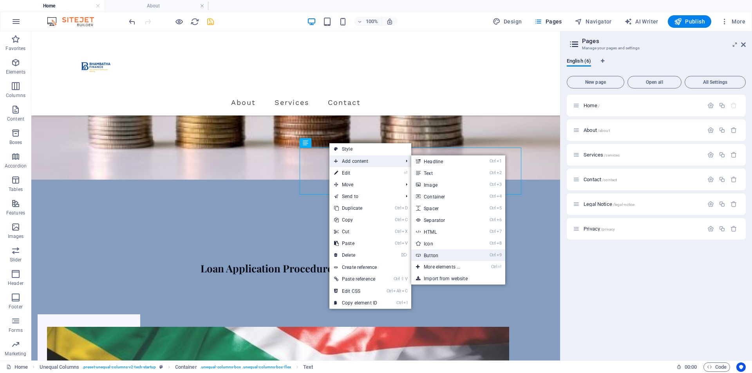
click at [428, 253] on link "Ctrl 9 Button" at bounding box center [443, 255] width 65 height 12
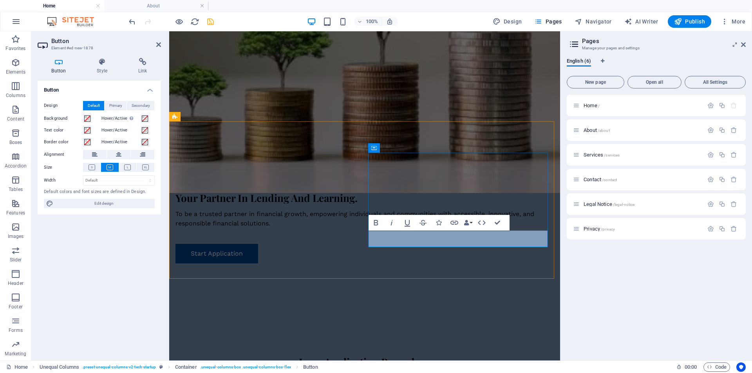
scroll to position [533, 0]
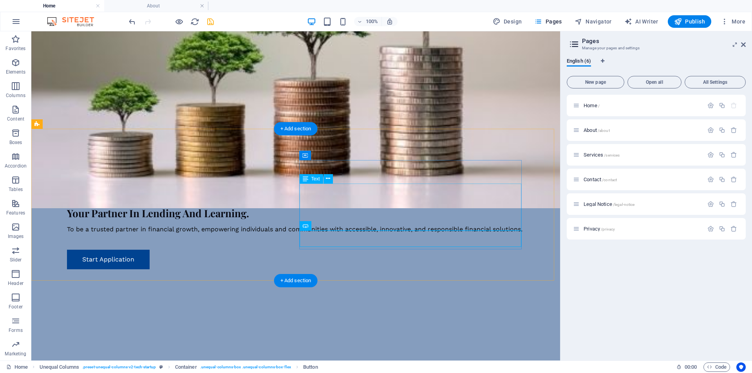
scroll to position [504, 0]
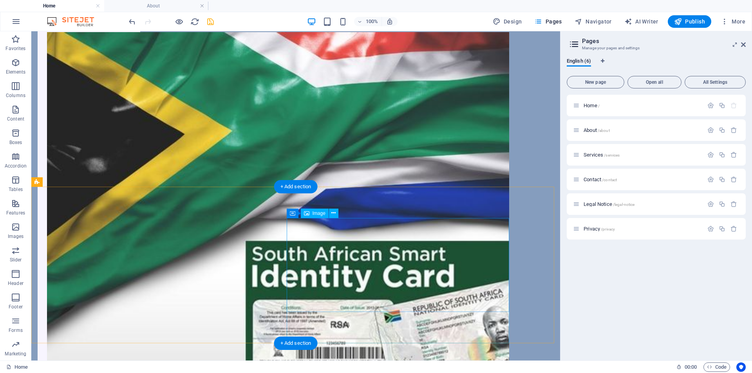
scroll to position [1092, 0]
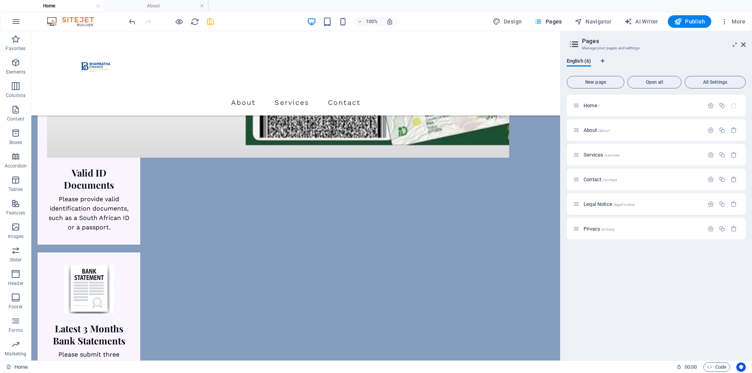
click at [209, 22] on icon "save" at bounding box center [210, 21] width 9 height 9
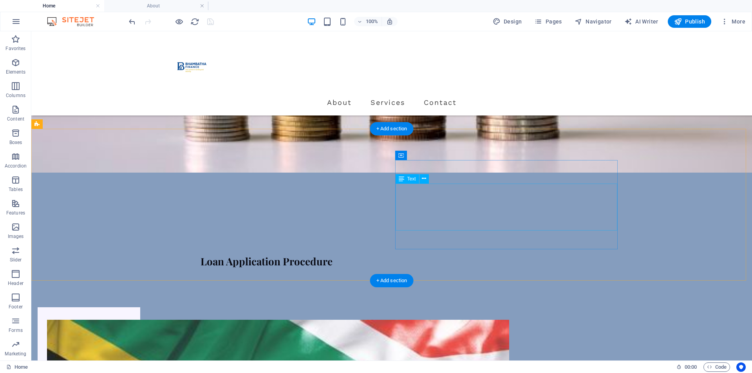
scroll to position [504, 0]
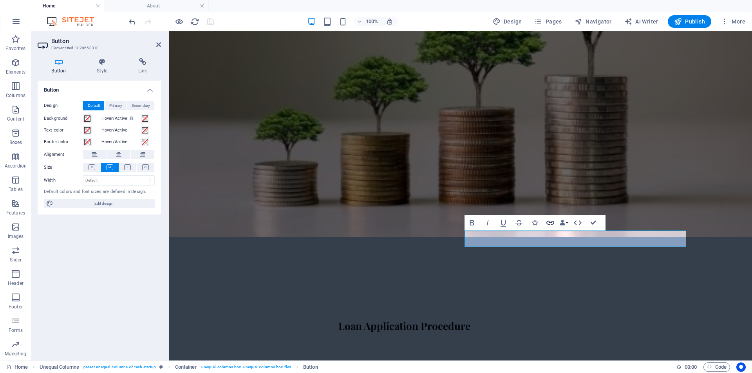
click at [550, 221] on icon "button" at bounding box center [550, 222] width 9 height 9
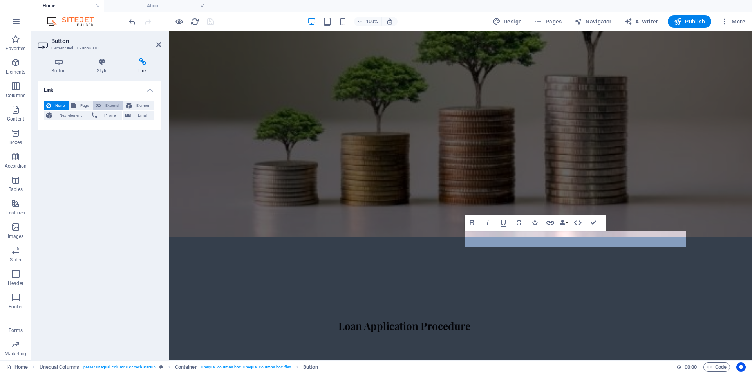
click at [108, 103] on span "External" at bounding box center [111, 105] width 17 height 9
select select "blank"
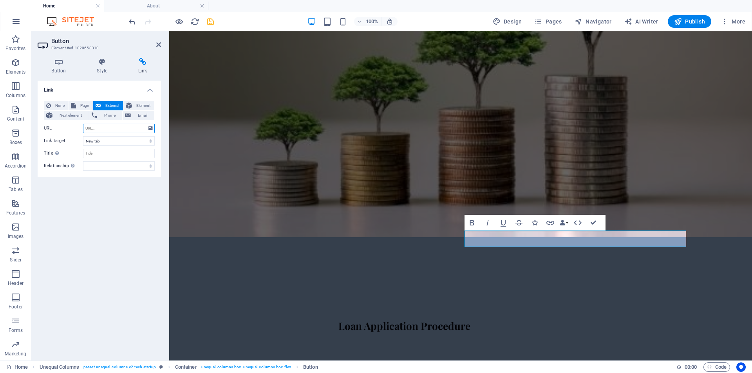
paste input "t Viitor Loans, we take immense pride in our dedicated and hardworking team, wh…"
type input "t"
paste input "[URL][DOMAIN_NAME]"
type input "[URL][DOMAIN_NAME]"
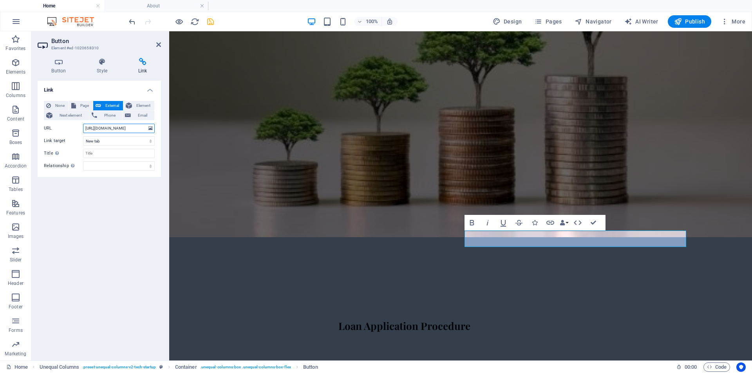
scroll to position [0, 11]
drag, startPoint x: 591, startPoint y: 225, endPoint x: 558, endPoint y: 193, distance: 45.1
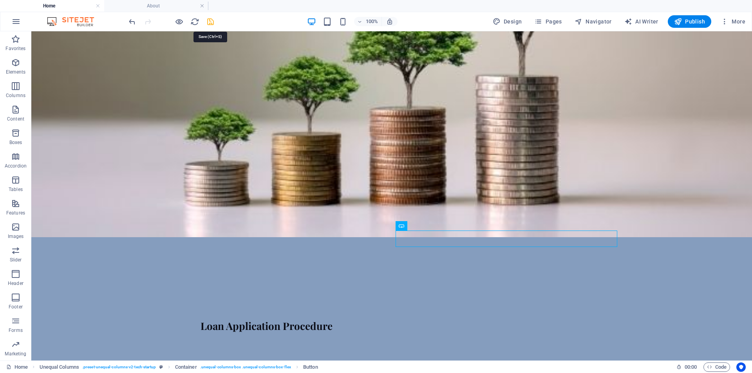
drag, startPoint x: 210, startPoint y: 21, endPoint x: 206, endPoint y: 99, distance: 78.0
click at [210, 21] on icon "save" at bounding box center [210, 21] width 9 height 9
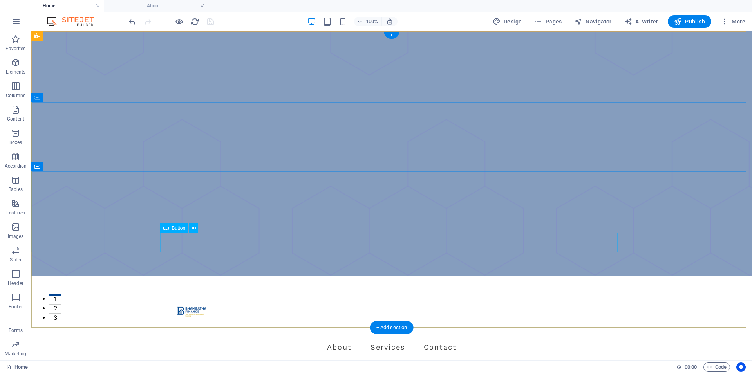
scroll to position [0, 0]
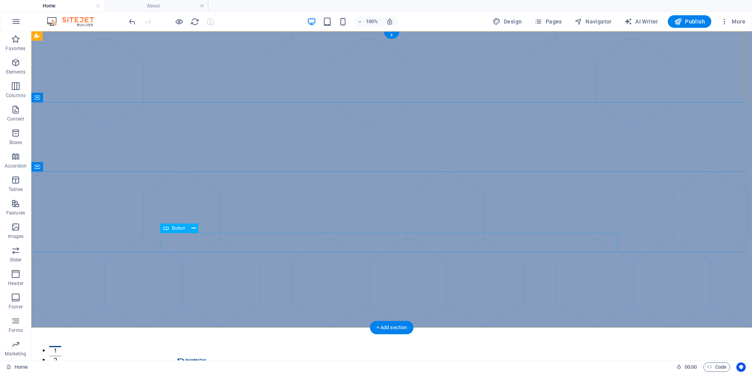
drag, startPoint x: 233, startPoint y: 240, endPoint x: 264, endPoint y: 271, distance: 44.0
select select "px"
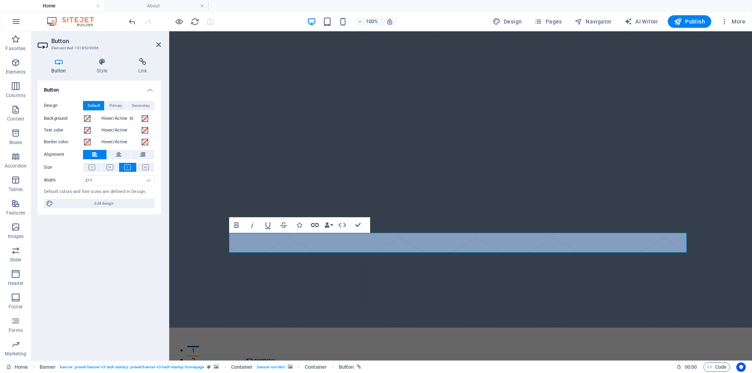
click at [317, 226] on icon "button" at bounding box center [314, 224] width 9 height 9
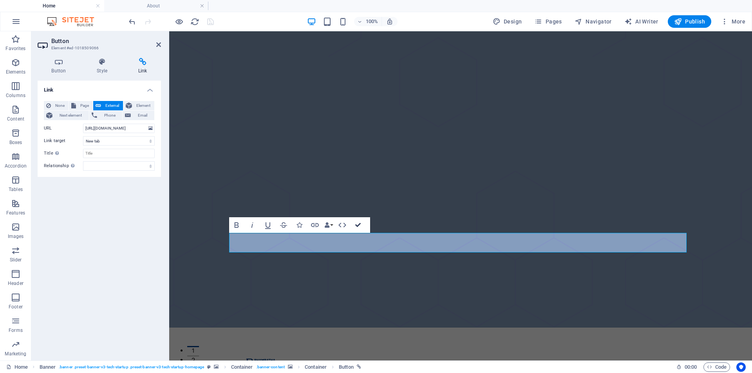
drag, startPoint x: 357, startPoint y: 228, endPoint x: 326, endPoint y: 191, distance: 48.0
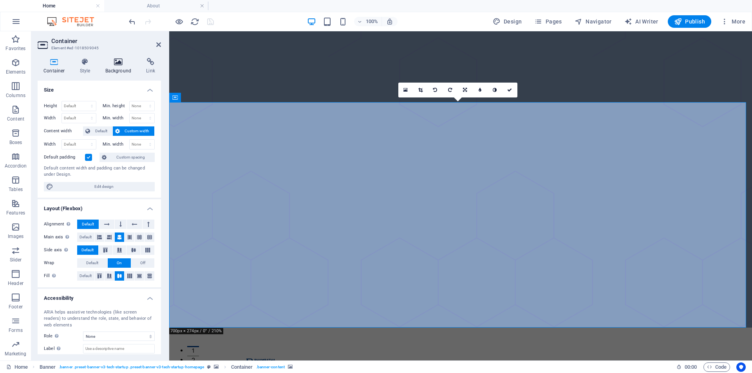
click at [118, 65] on icon at bounding box center [118, 62] width 38 height 8
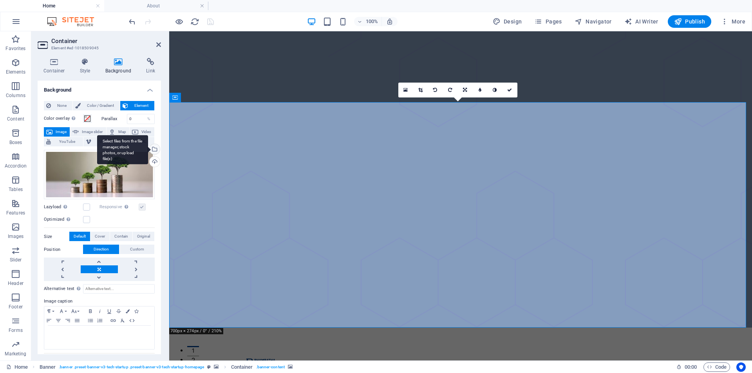
click at [153, 150] on div "Select files from the file manager, stock photos, or upload file(s)" at bounding box center [154, 150] width 12 height 12
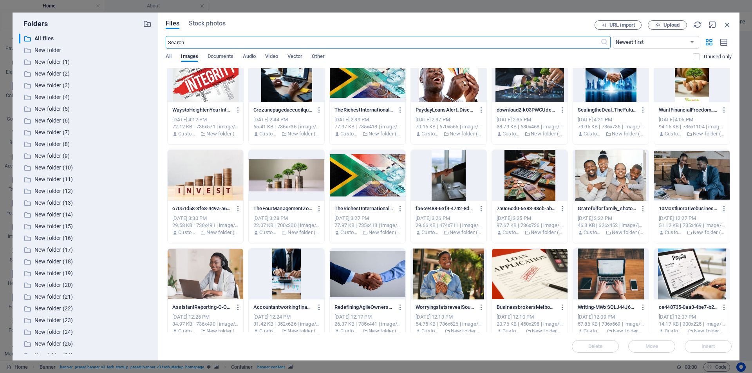
scroll to position [117, 0]
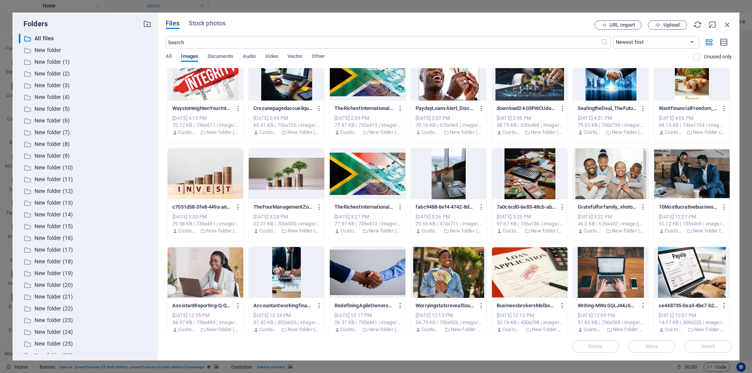
click at [213, 173] on div at bounding box center [206, 173] width 76 height 51
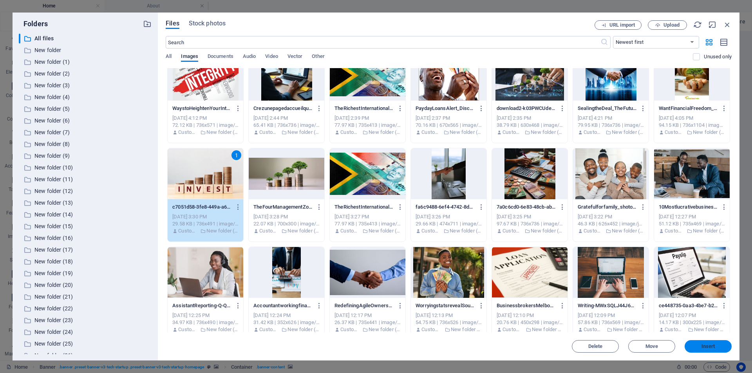
click at [710, 345] on span "Insert" at bounding box center [708, 346] width 14 height 5
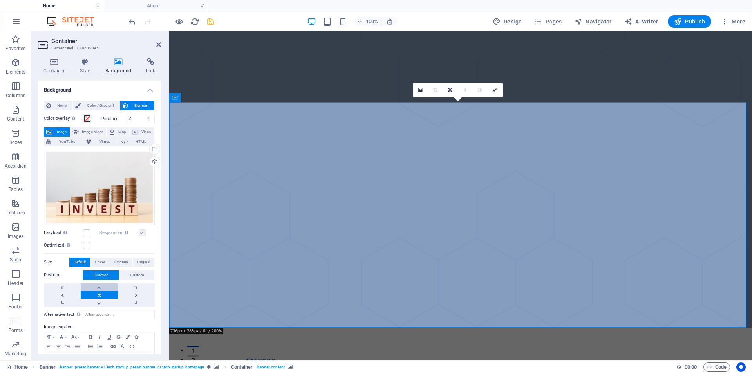
click at [98, 285] on link at bounding box center [99, 288] width 37 height 8
click at [99, 300] on link at bounding box center [99, 303] width 37 height 8
click at [97, 291] on link at bounding box center [99, 295] width 37 height 8
click at [98, 304] on link at bounding box center [99, 303] width 37 height 8
click at [498, 88] on link at bounding box center [495, 90] width 15 height 15
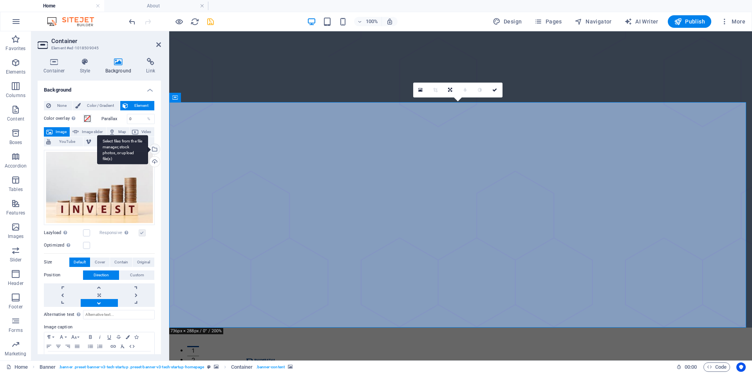
click at [153, 146] on div "Select files from the file manager, stock photos, or upload file(s)" at bounding box center [154, 150] width 12 height 12
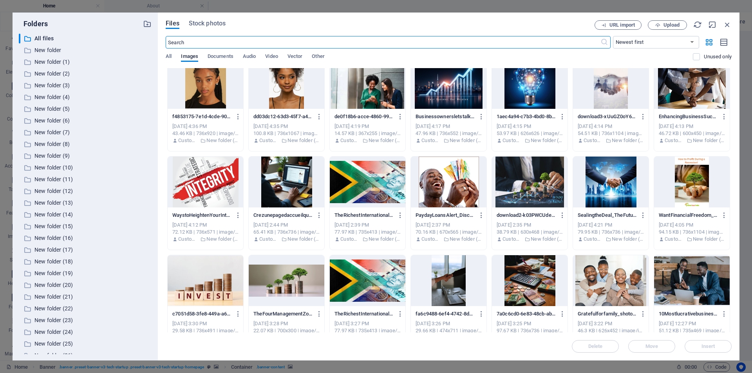
scroll to position [10, 0]
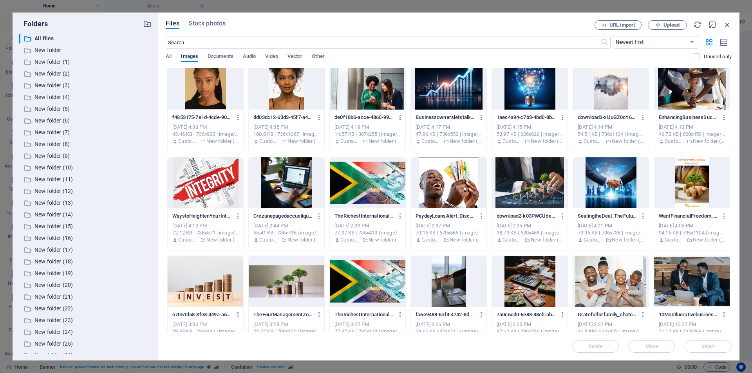
click at [534, 179] on div at bounding box center [530, 182] width 76 height 51
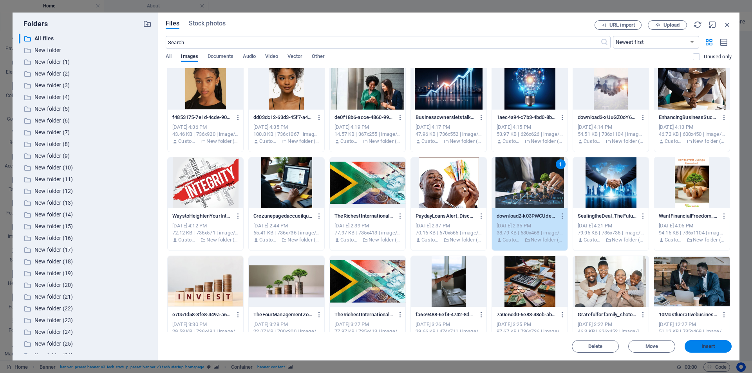
click at [698, 344] on span "Insert" at bounding box center [708, 346] width 41 height 5
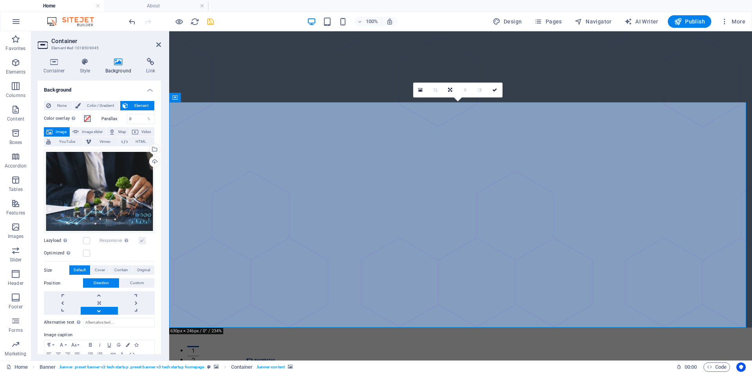
click at [154, 150] on div "Select files from the file manager, stock photos, or upload file(s)" at bounding box center [154, 150] width 12 height 12
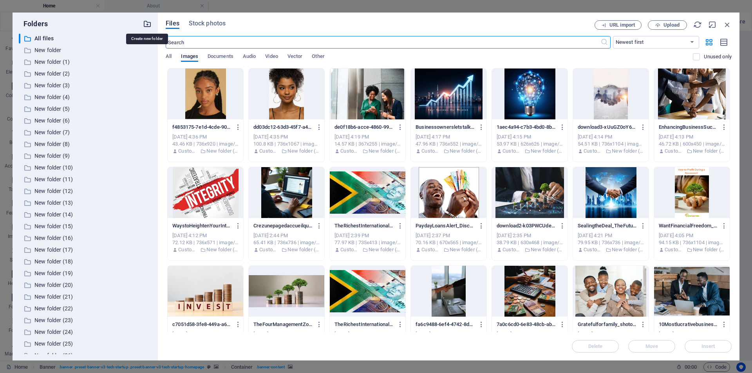
click at [147, 26] on icon "button" at bounding box center [147, 24] width 9 height 9
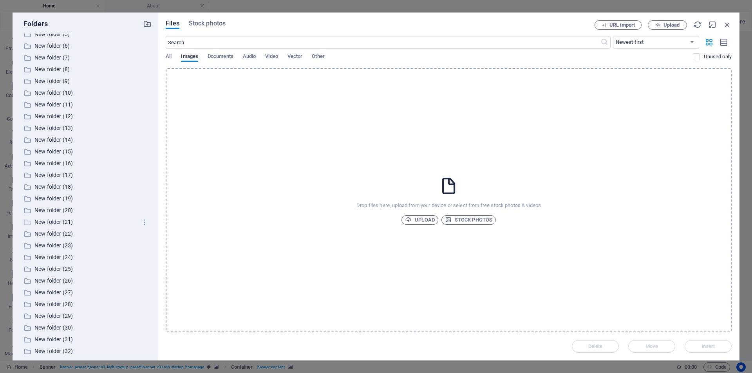
scroll to position [90, 0]
click at [414, 221] on span "Upload" at bounding box center [420, 219] width 30 height 9
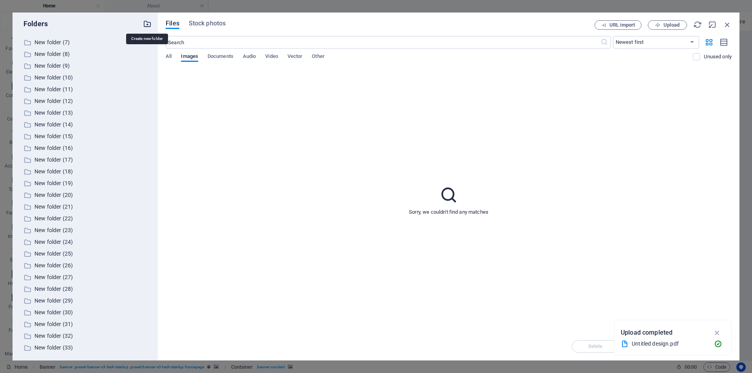
click at [149, 22] on icon "button" at bounding box center [147, 24] width 9 height 9
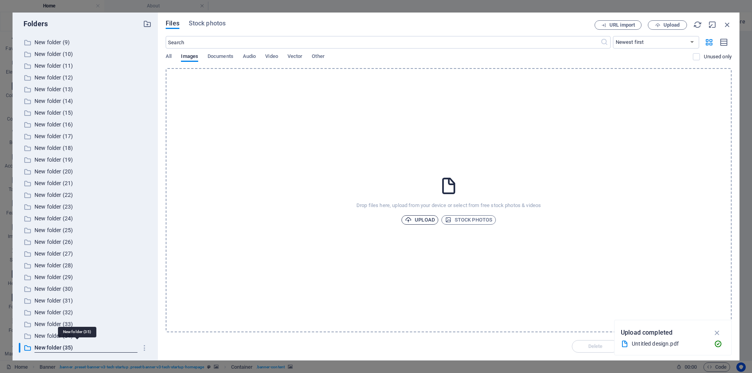
click at [429, 218] on span "Upload" at bounding box center [420, 219] width 30 height 9
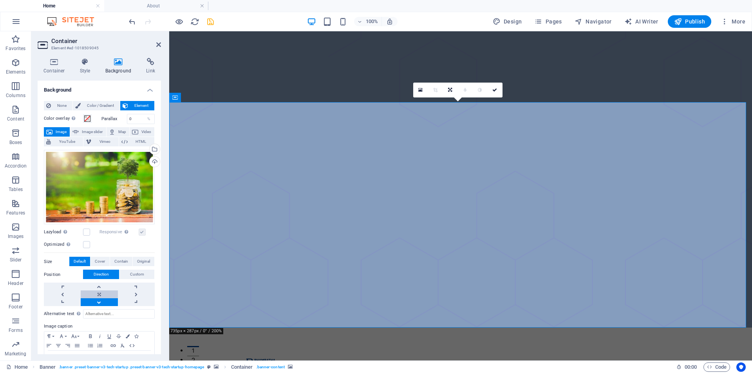
click at [99, 294] on link at bounding box center [99, 295] width 37 height 8
click at [495, 91] on icon at bounding box center [494, 90] width 5 height 5
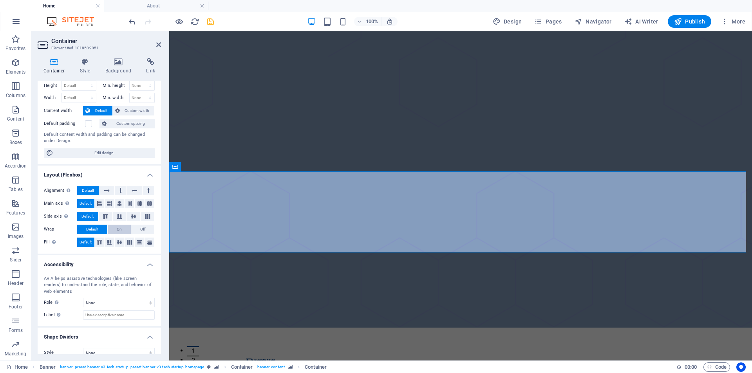
scroll to position [30, 0]
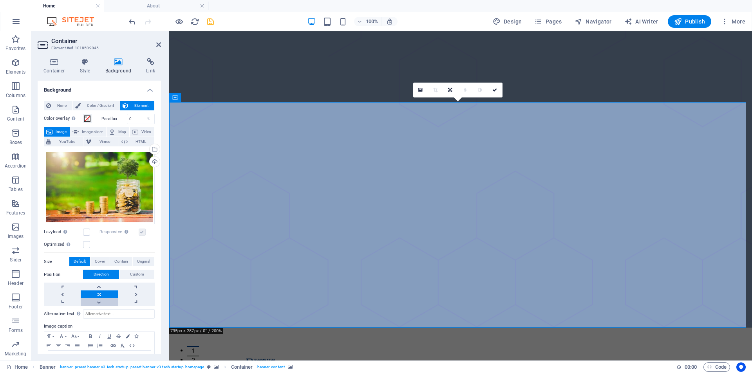
click at [96, 298] on link at bounding box center [99, 302] width 37 height 8
click at [492, 89] on link at bounding box center [495, 90] width 15 height 15
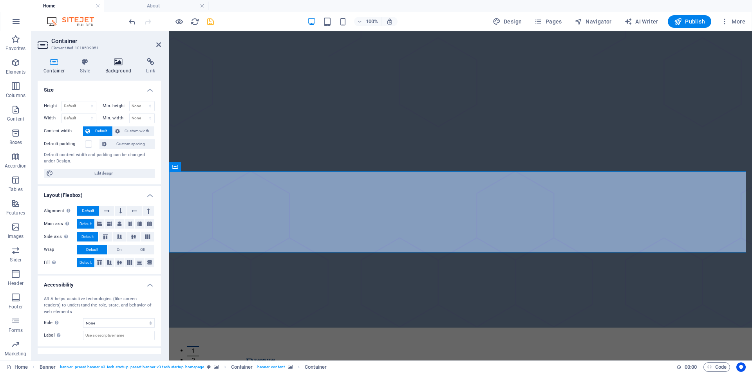
click at [122, 65] on icon at bounding box center [118, 62] width 38 height 8
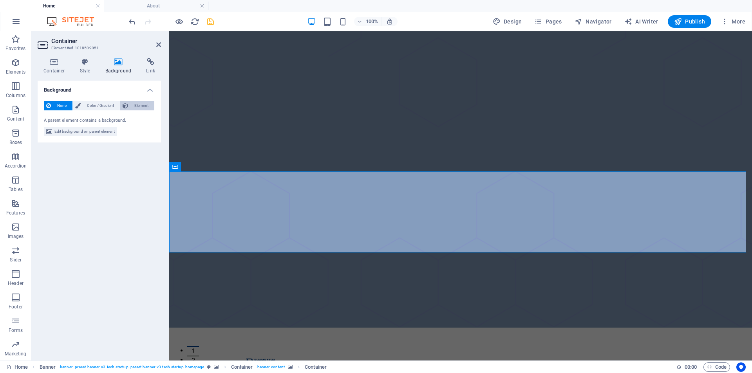
click at [142, 105] on span "Element" at bounding box center [141, 105] width 22 height 9
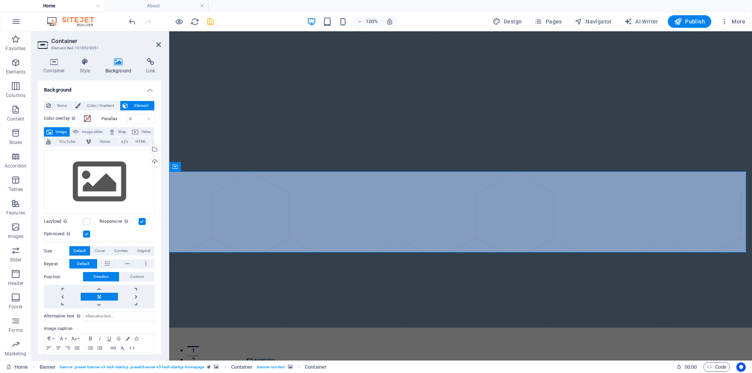
click at [133, 23] on icon "undo" at bounding box center [132, 21] width 9 height 9
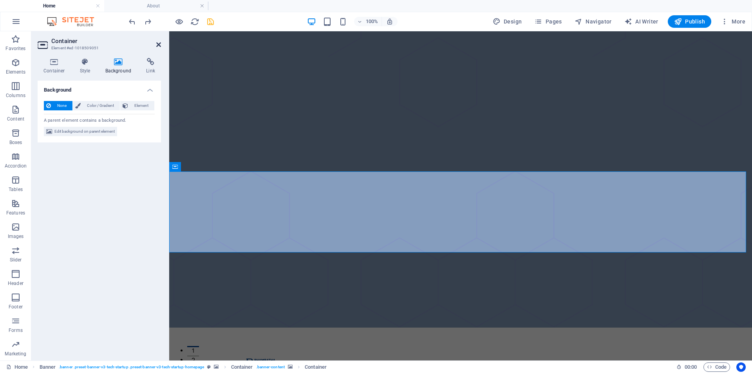
click at [158, 47] on icon at bounding box center [158, 45] width 5 height 6
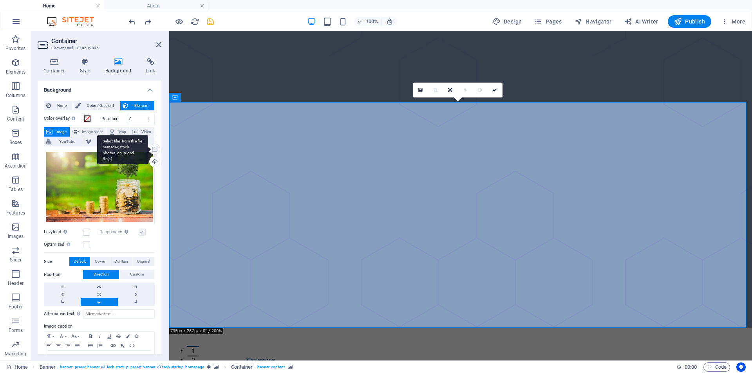
click at [155, 149] on div "Select files from the file manager, stock photos, or upload file(s)" at bounding box center [154, 150] width 12 height 12
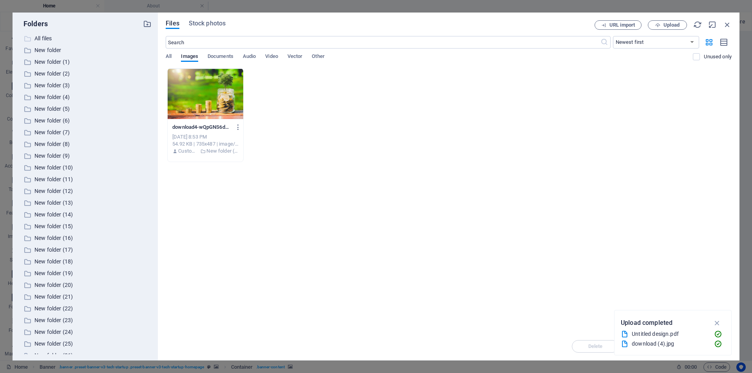
click at [95, 41] on p "All files" at bounding box center [85, 38] width 103 height 9
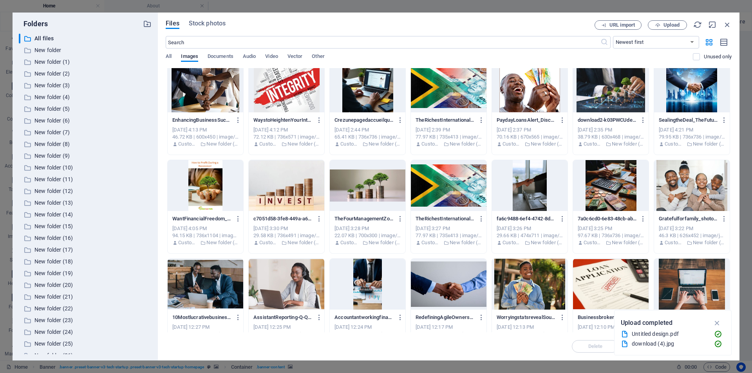
scroll to position [117, 0]
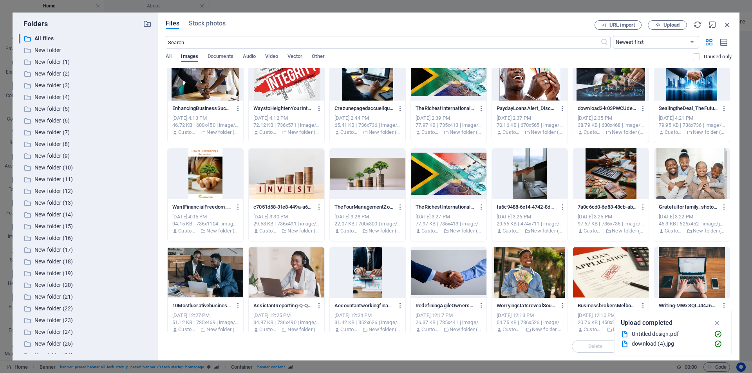
click at [358, 174] on div at bounding box center [368, 173] width 76 height 51
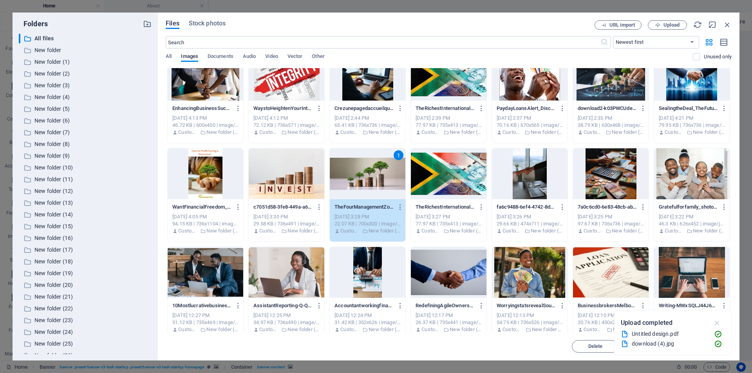
click at [717, 323] on icon "button" at bounding box center [717, 323] width 9 height 9
click at [689, 348] on span "Insert" at bounding box center [708, 346] width 41 height 5
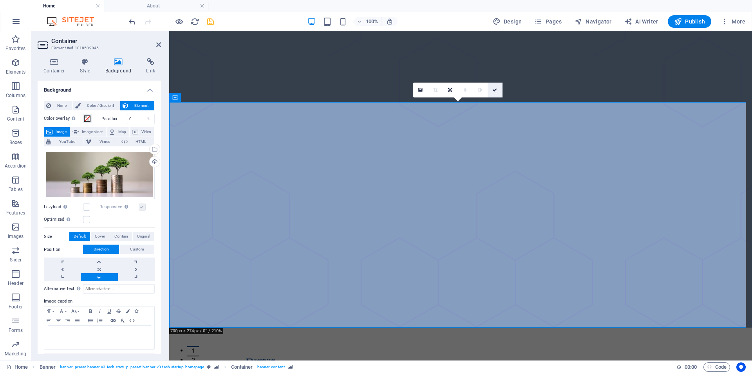
click at [493, 88] on icon at bounding box center [494, 90] width 5 height 5
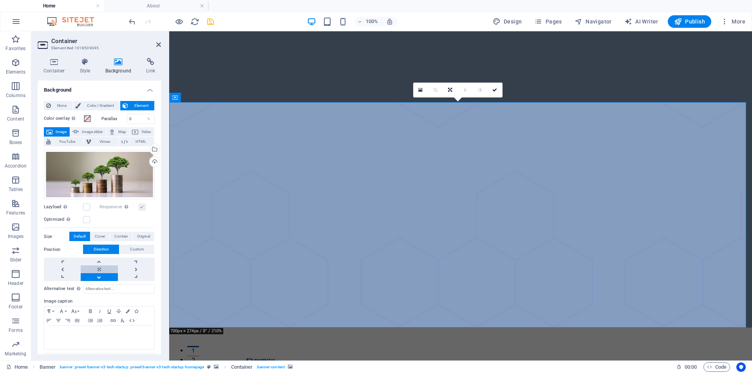
click at [95, 269] on link at bounding box center [99, 270] width 37 height 8
drag, startPoint x: 496, startPoint y: 90, endPoint x: 464, endPoint y: 58, distance: 44.9
click at [496, 90] on icon at bounding box center [494, 90] width 5 height 5
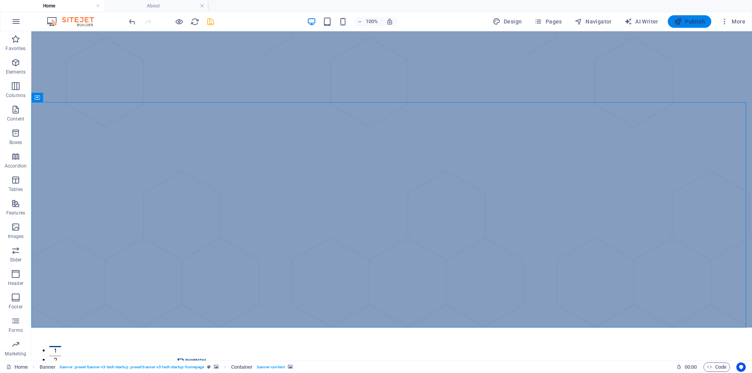
click at [691, 16] on button "Publish" at bounding box center [689, 21] width 43 height 13
